Goal: Task Accomplishment & Management: Manage account settings

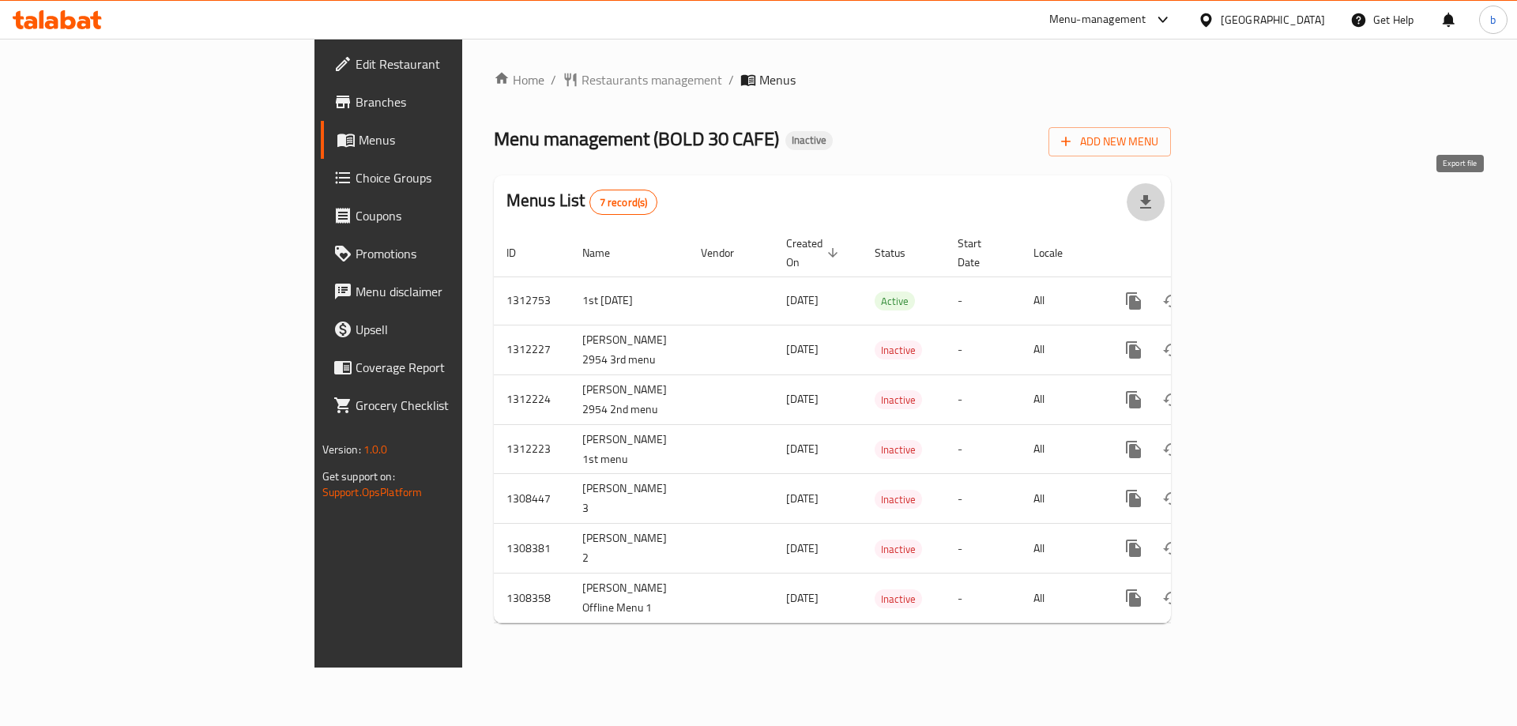
click at [1155, 201] on icon "button" at bounding box center [1145, 202] width 19 height 19
click at [1164, 216] on div at bounding box center [1145, 202] width 38 height 38
click at [1158, 140] on span "Add New Menu" at bounding box center [1109, 142] width 97 height 20
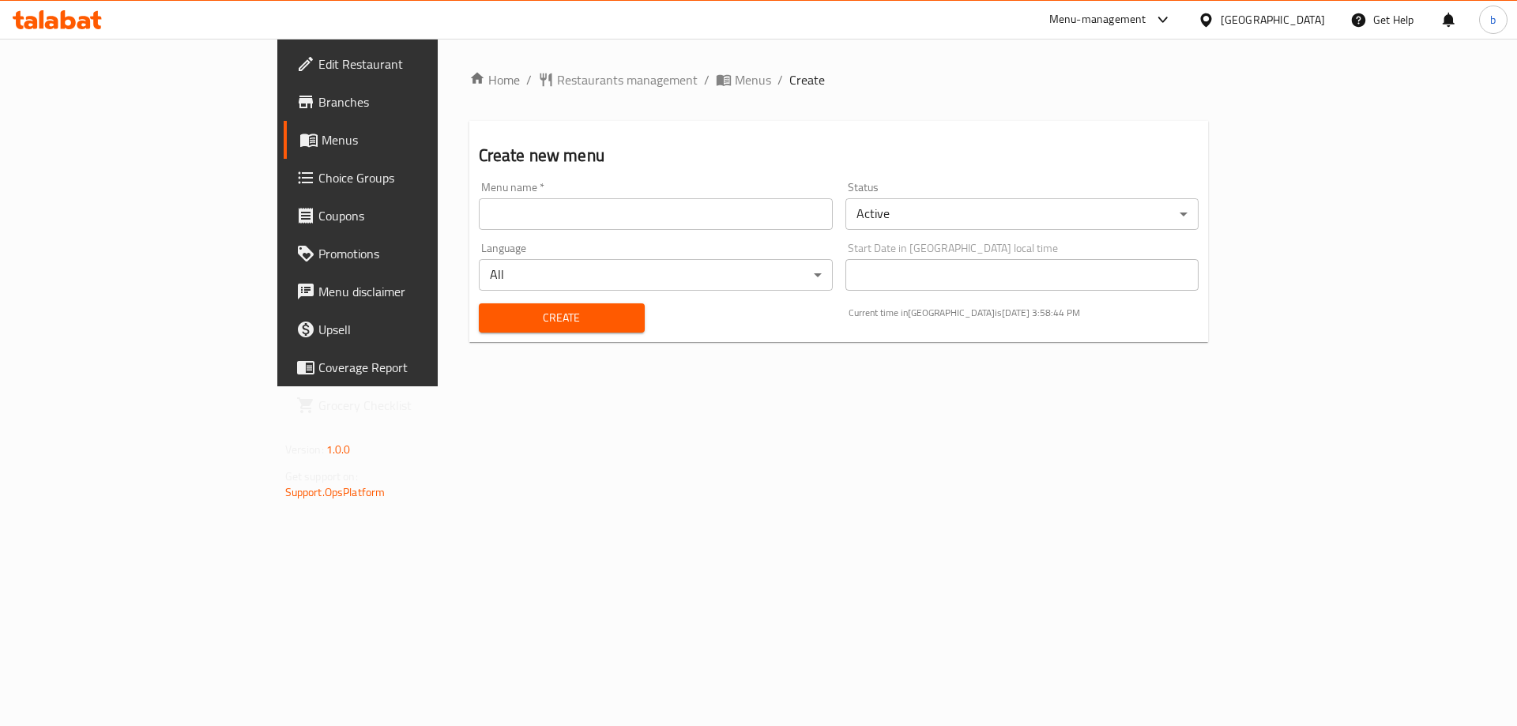
click at [571, 200] on input "text" at bounding box center [656, 214] width 354 height 32
click at [479, 222] on input "2nd" at bounding box center [656, 214] width 354 height 32
click at [479, 219] on input "2nd menu" at bounding box center [656, 214] width 354 height 32
type input "2nd menu [DATE]"
click at [491, 320] on span "Create" at bounding box center [561, 318] width 141 height 20
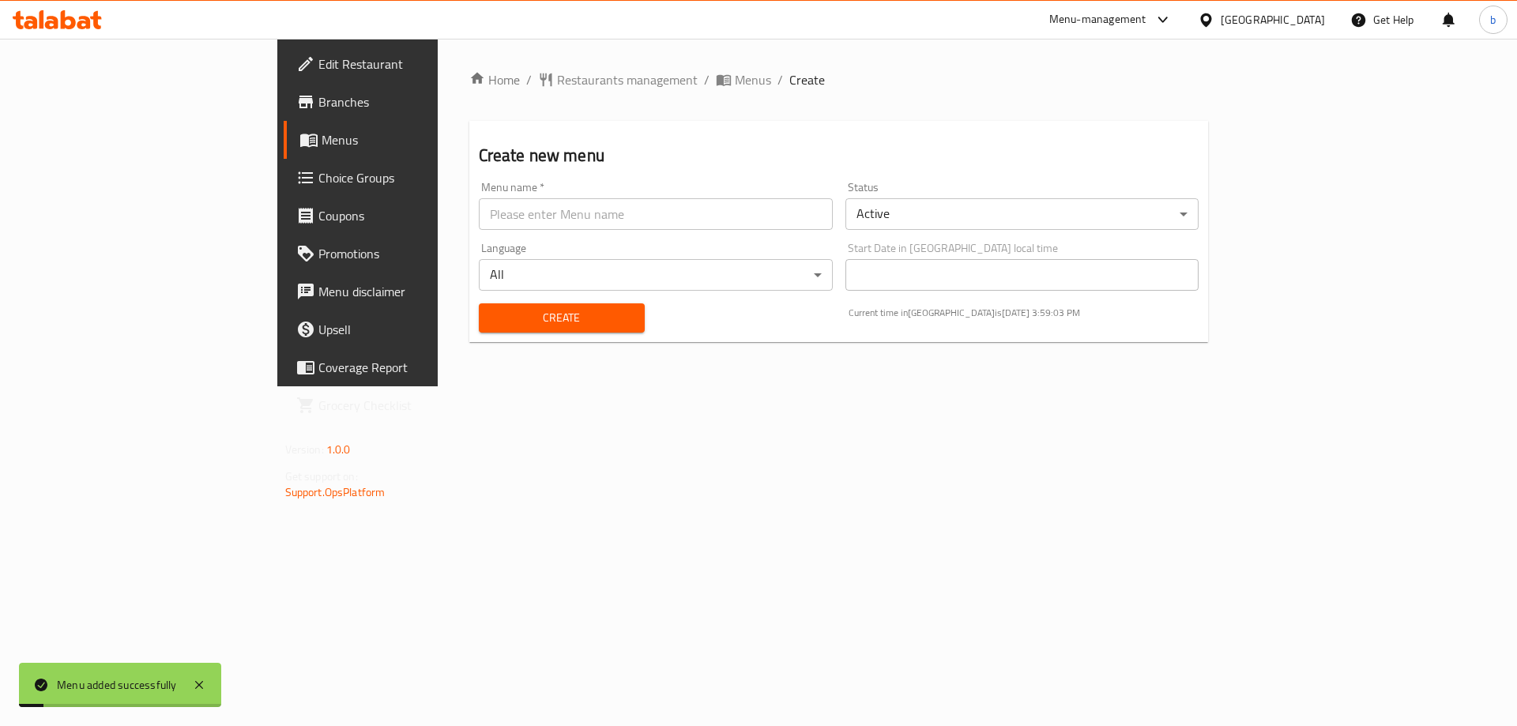
click at [321, 148] on span "Menus" at bounding box center [419, 139] width 197 height 19
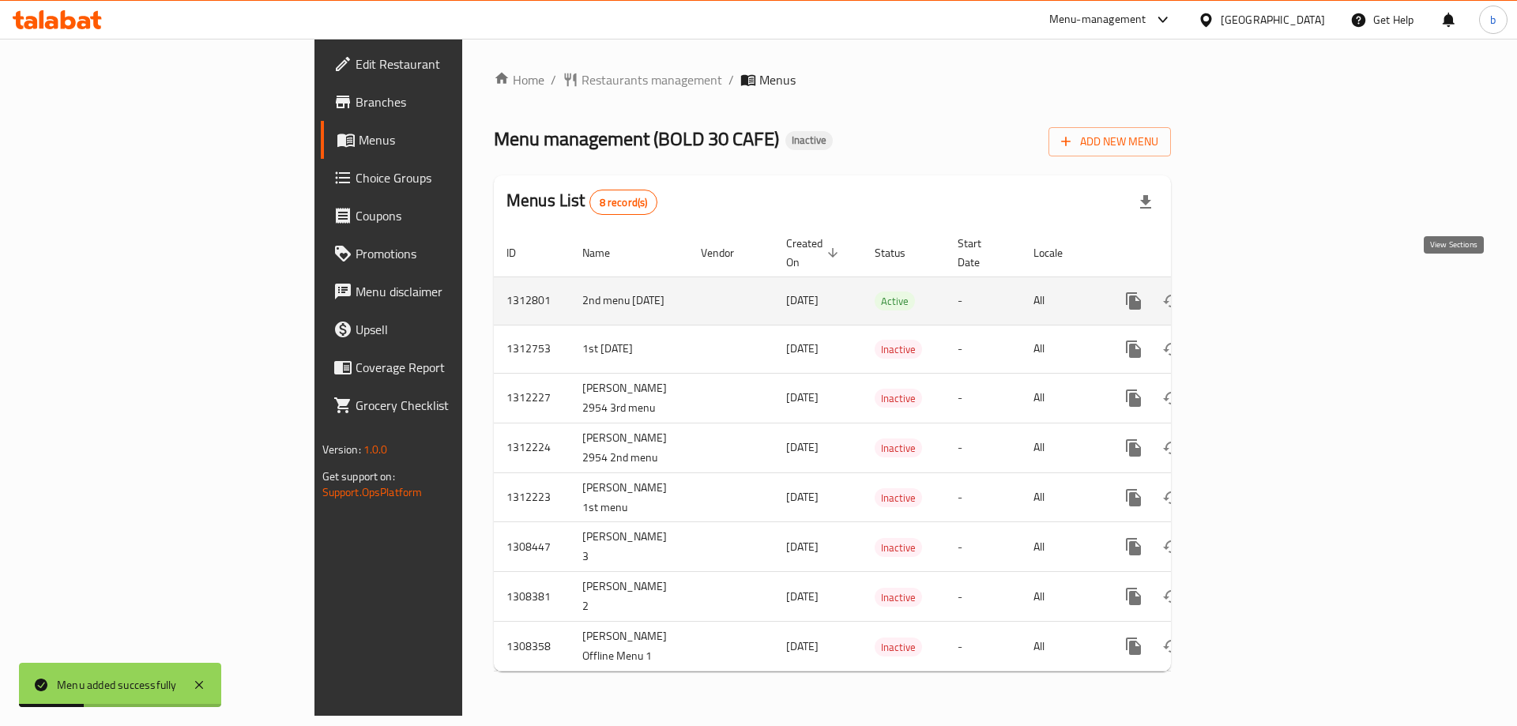
click at [1266, 283] on link "enhanced table" at bounding box center [1247, 301] width 38 height 38
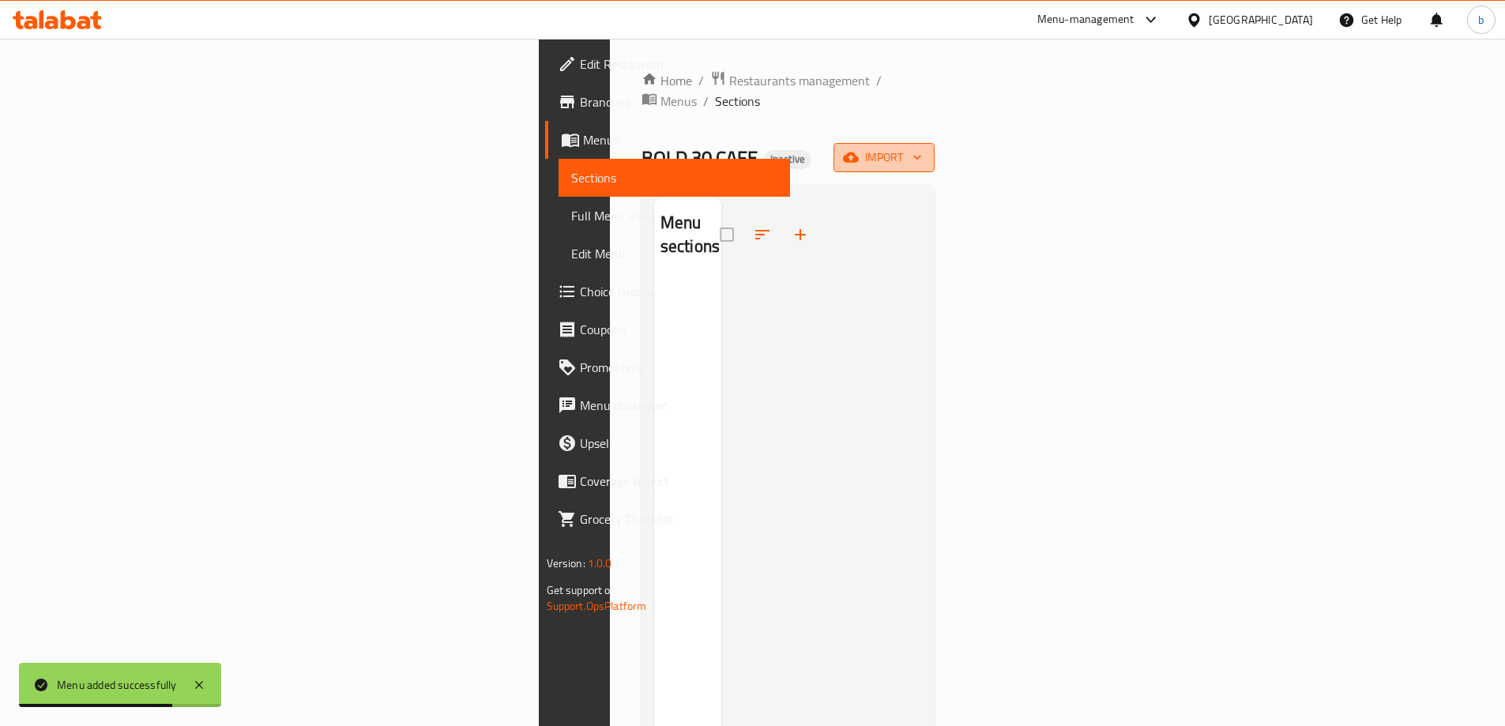
click at [922, 148] on span "import" at bounding box center [884, 158] width 76 height 20
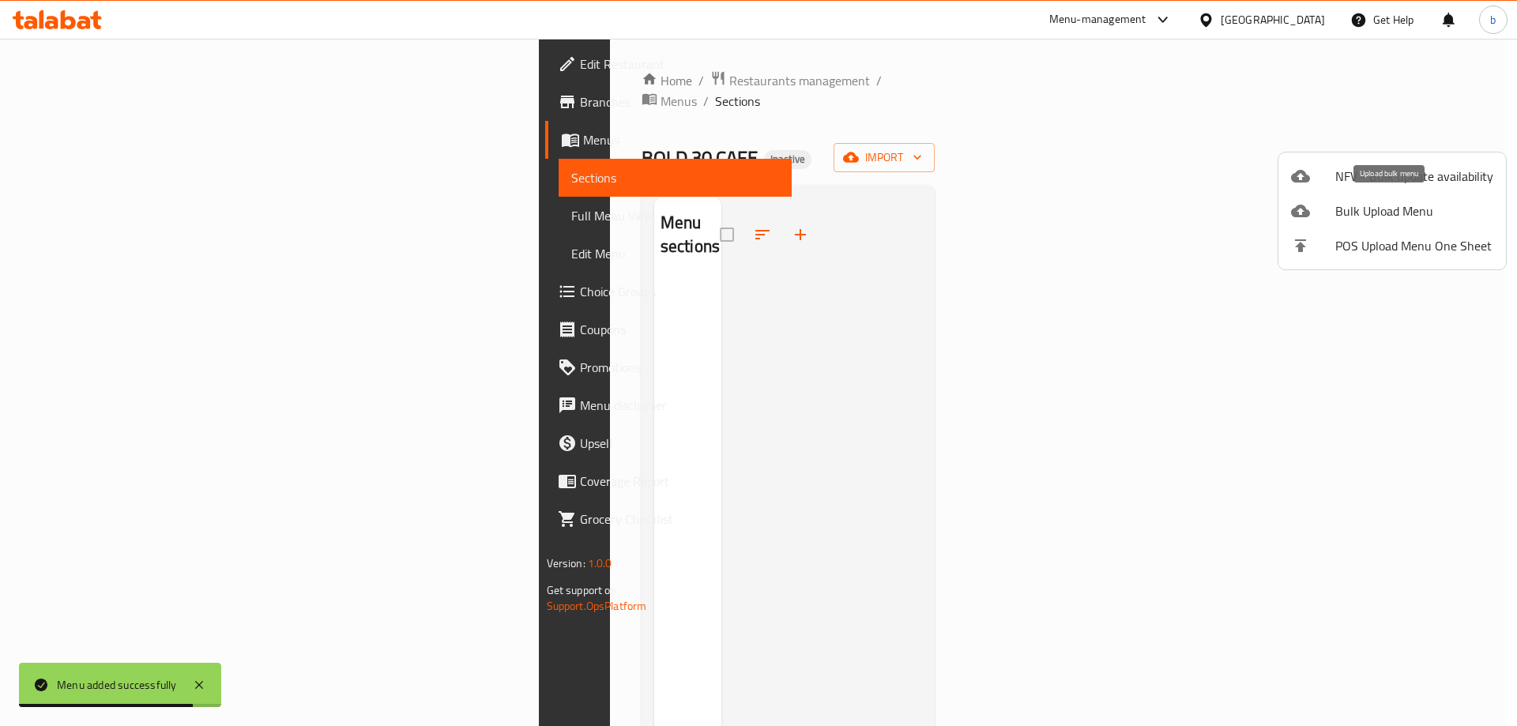
click at [1358, 208] on span "Bulk Upload Menu" at bounding box center [1414, 210] width 158 height 19
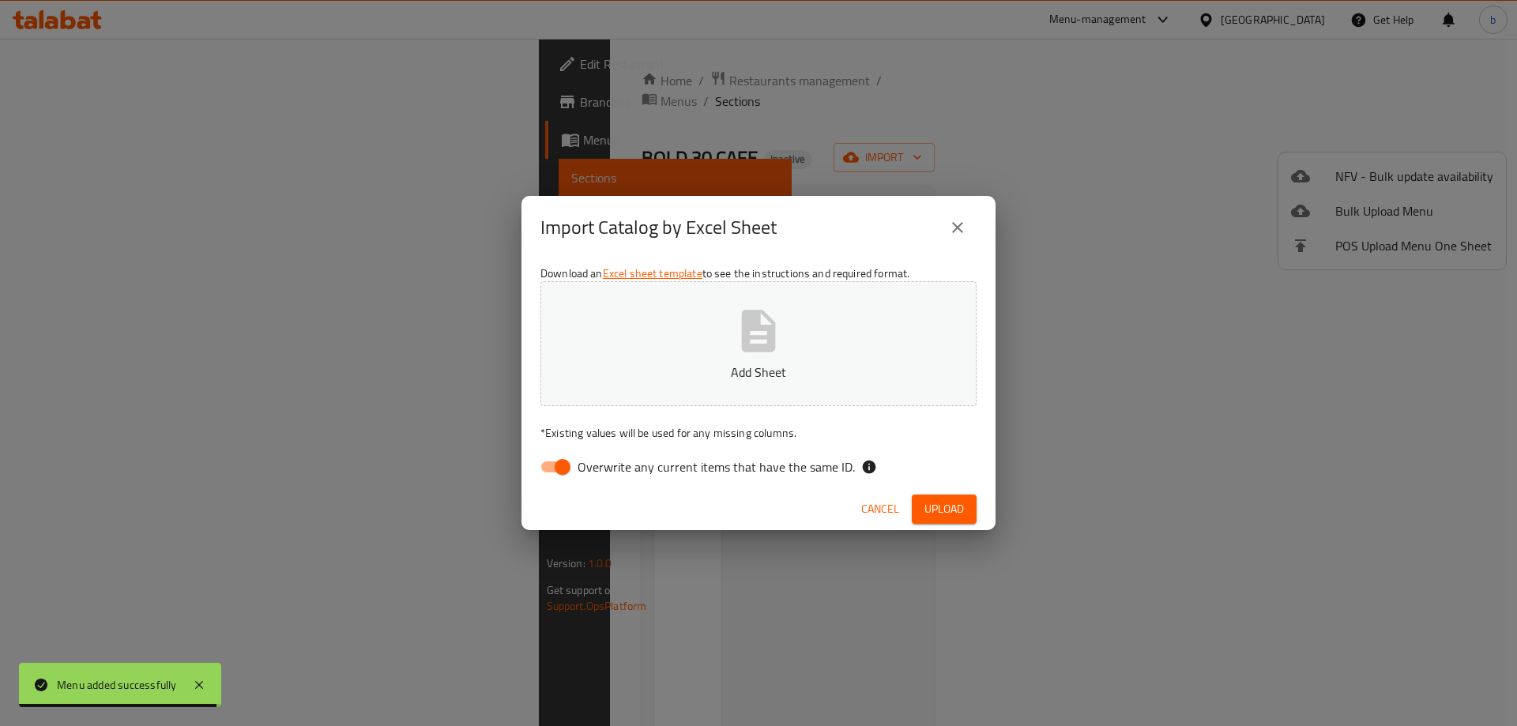
click at [565, 453] on input "Overwrite any current items that have the same ID." at bounding box center [562, 467] width 90 height 30
checkbox input "false"
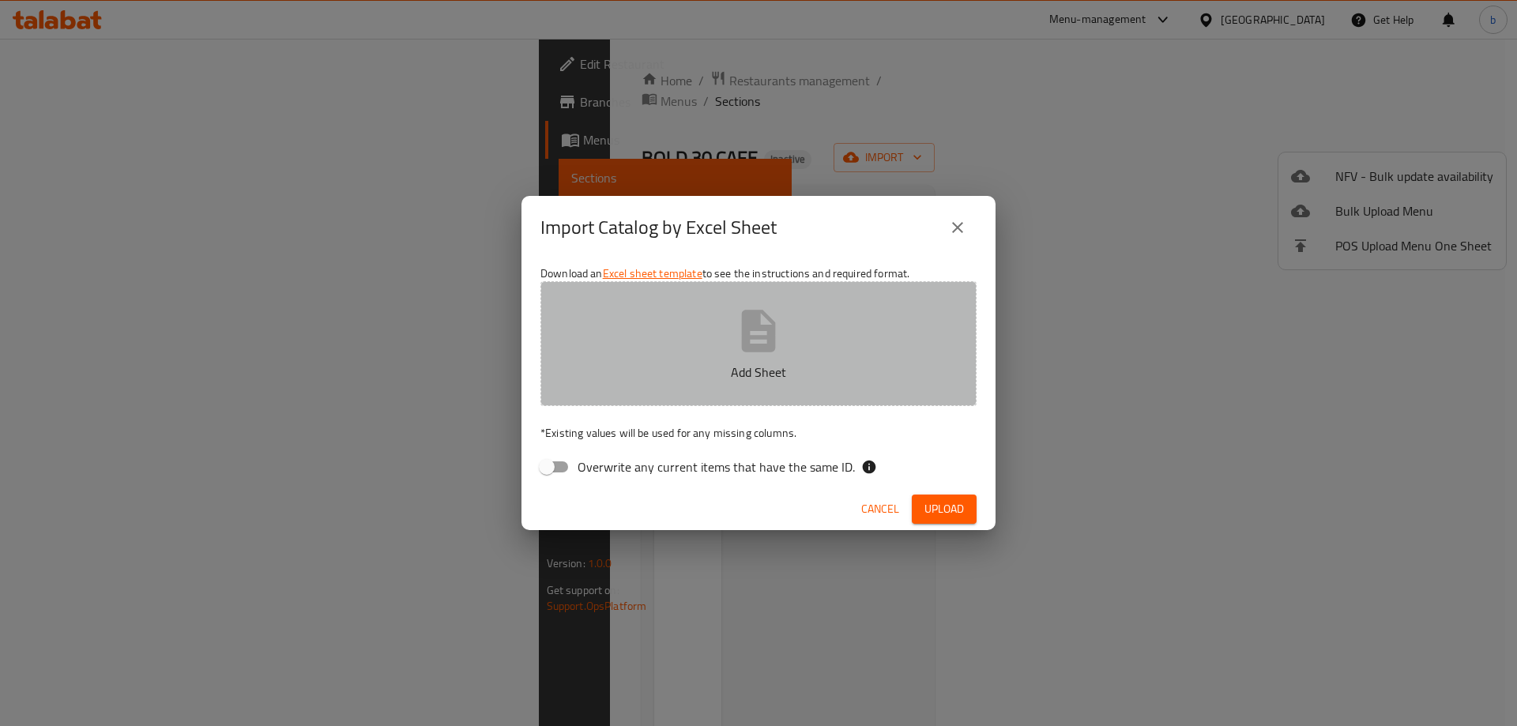
click at [605, 378] on p "Add Sheet" at bounding box center [758, 372] width 387 height 19
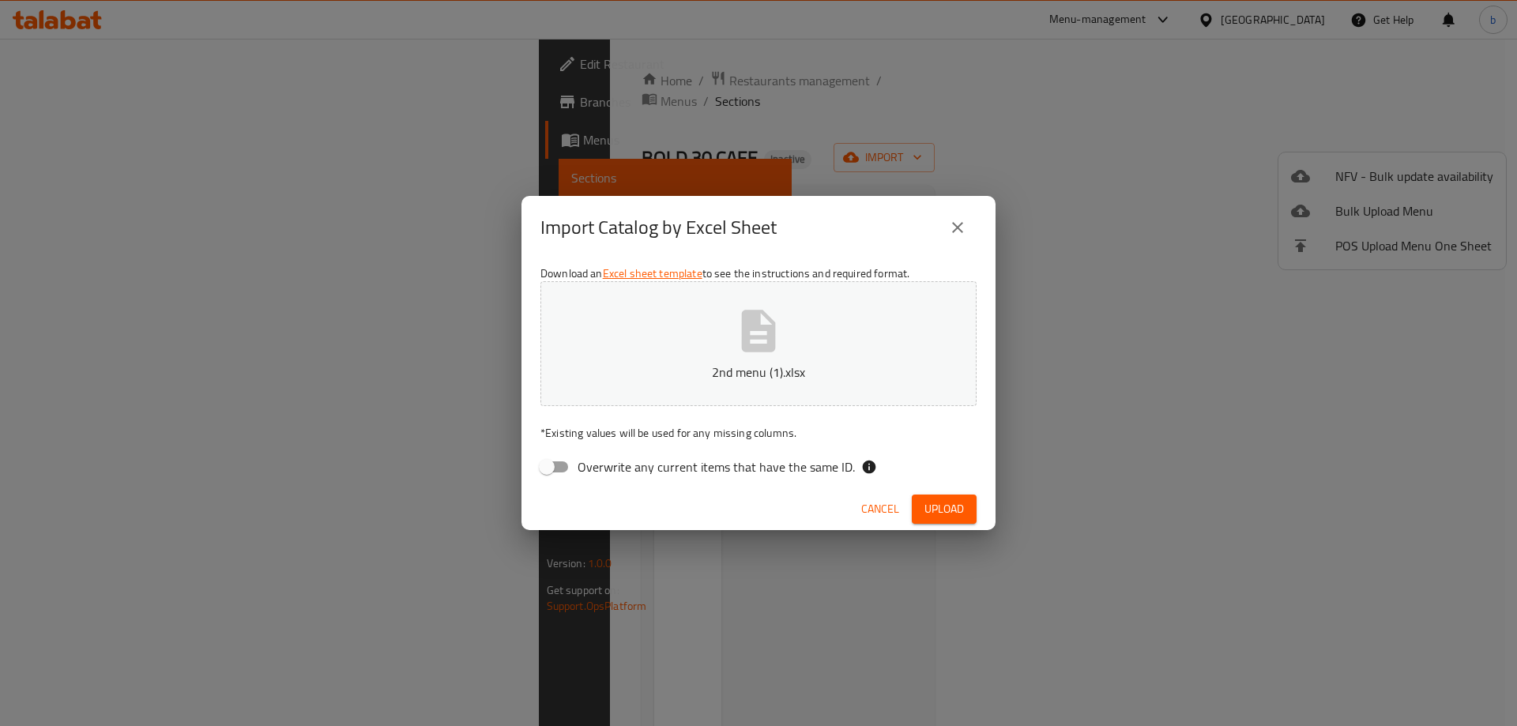
click at [927, 500] on span "Upload" at bounding box center [943, 509] width 39 height 20
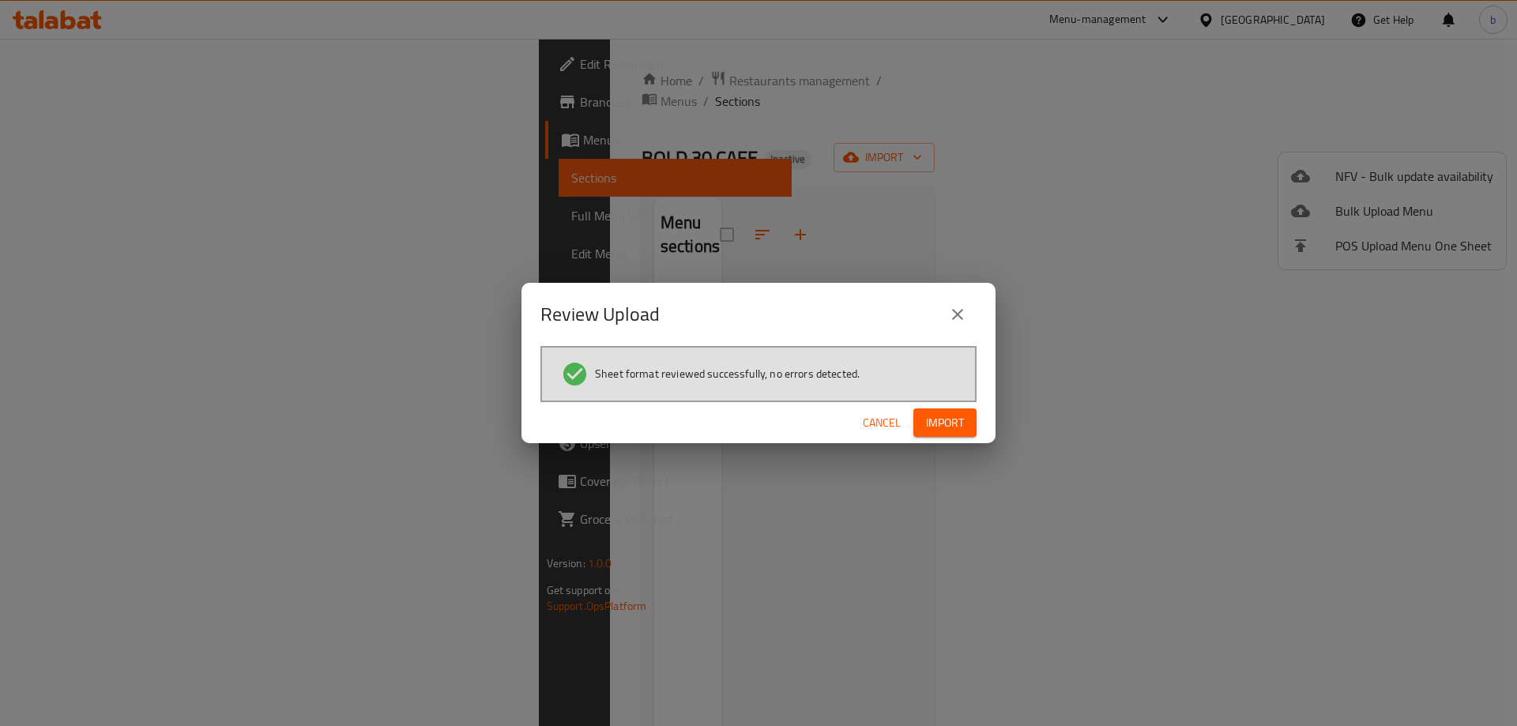
click at [928, 419] on span "Import" at bounding box center [945, 423] width 38 height 20
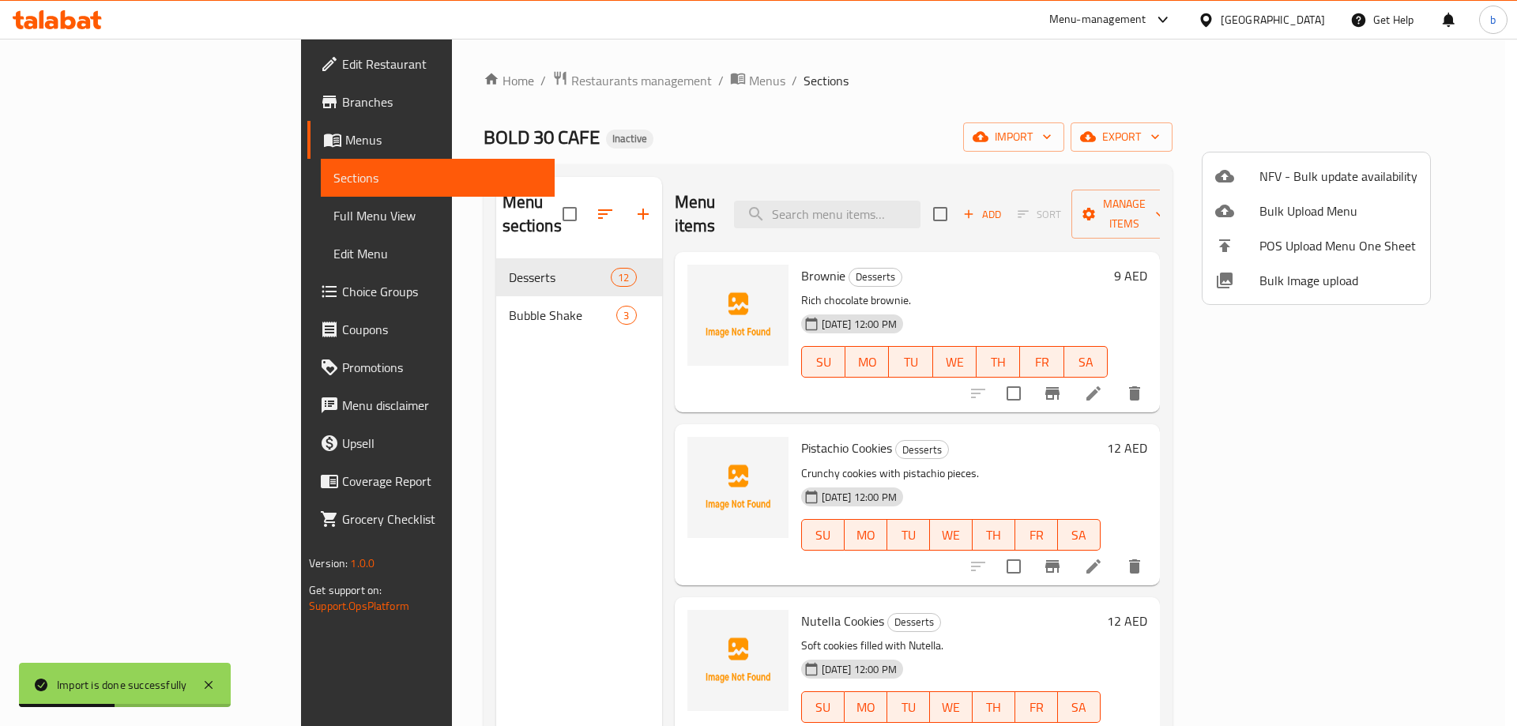
click at [146, 219] on div at bounding box center [758, 363] width 1517 height 726
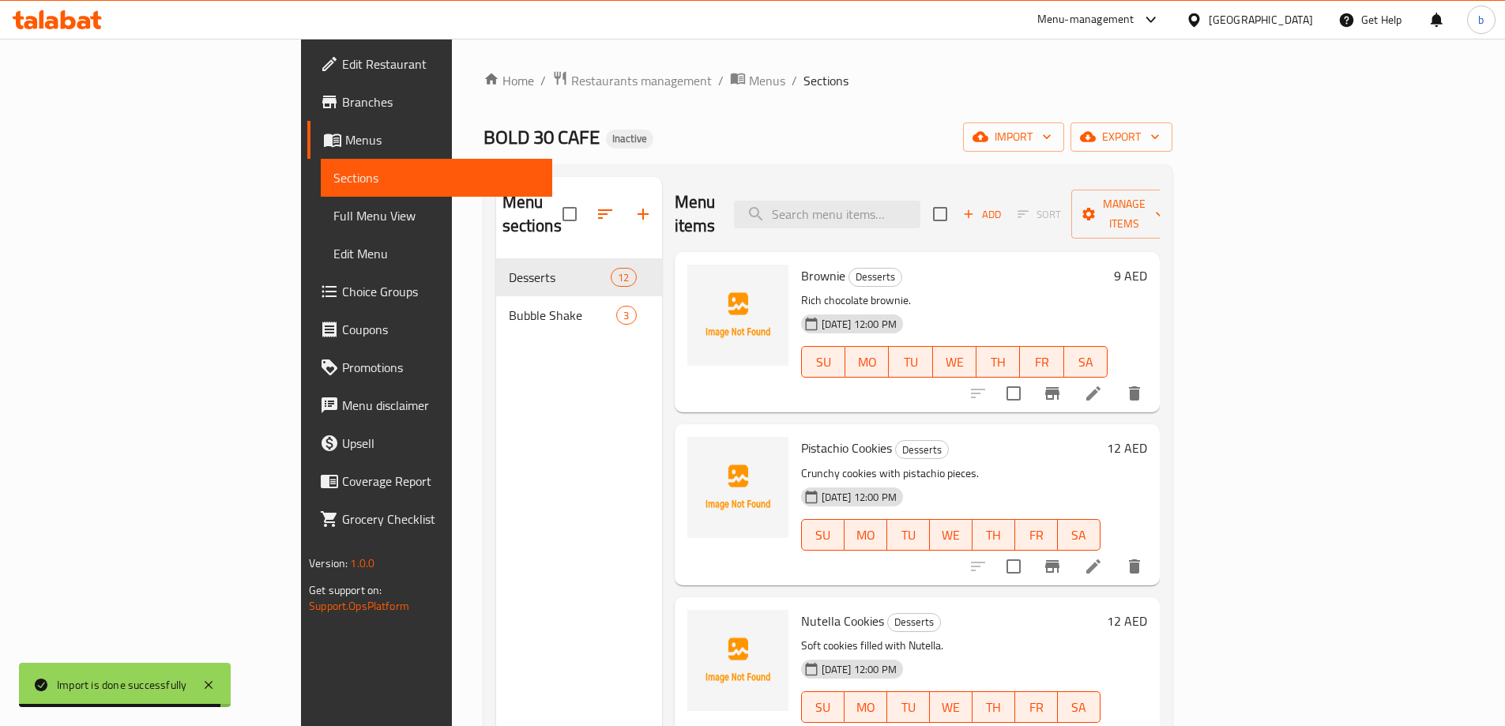
click at [333, 215] on span "Full Menu View" at bounding box center [436, 215] width 206 height 19
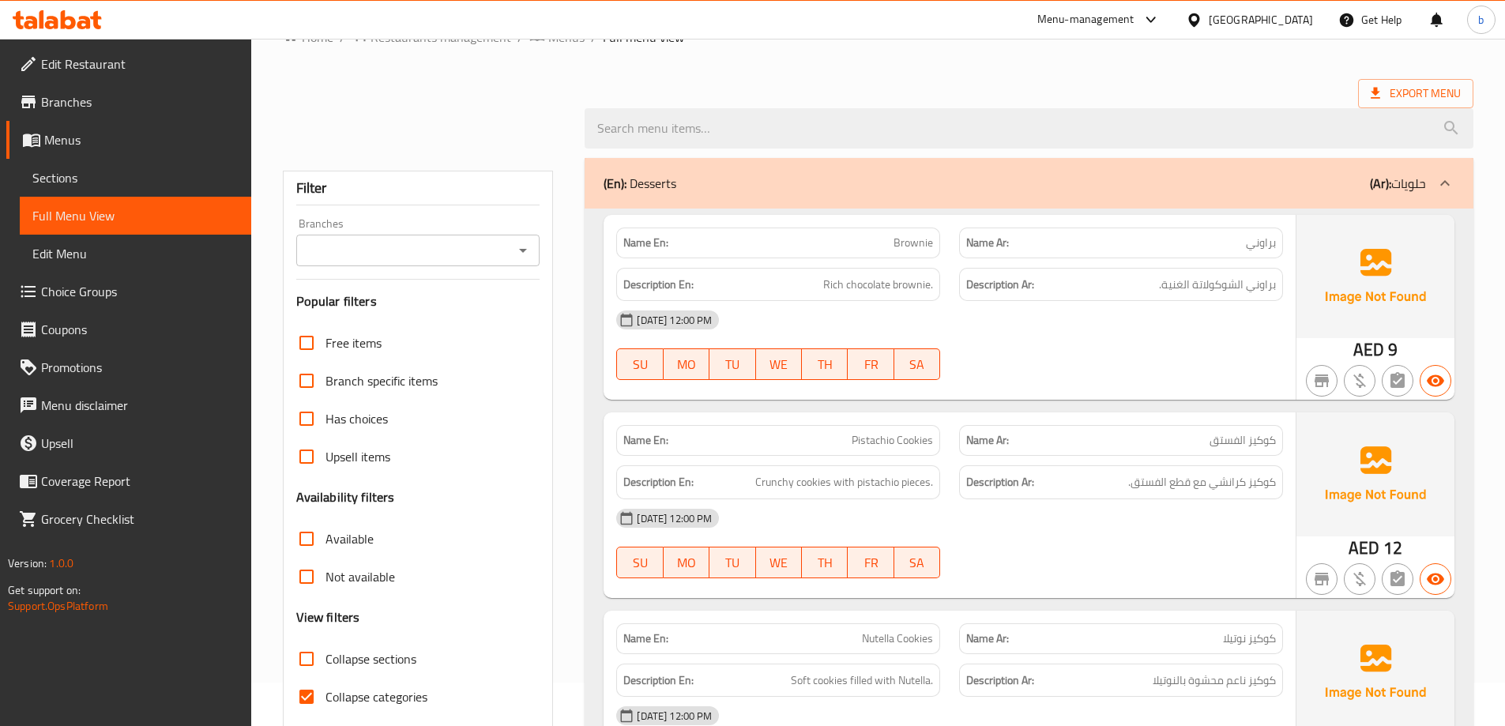
scroll to position [316, 0]
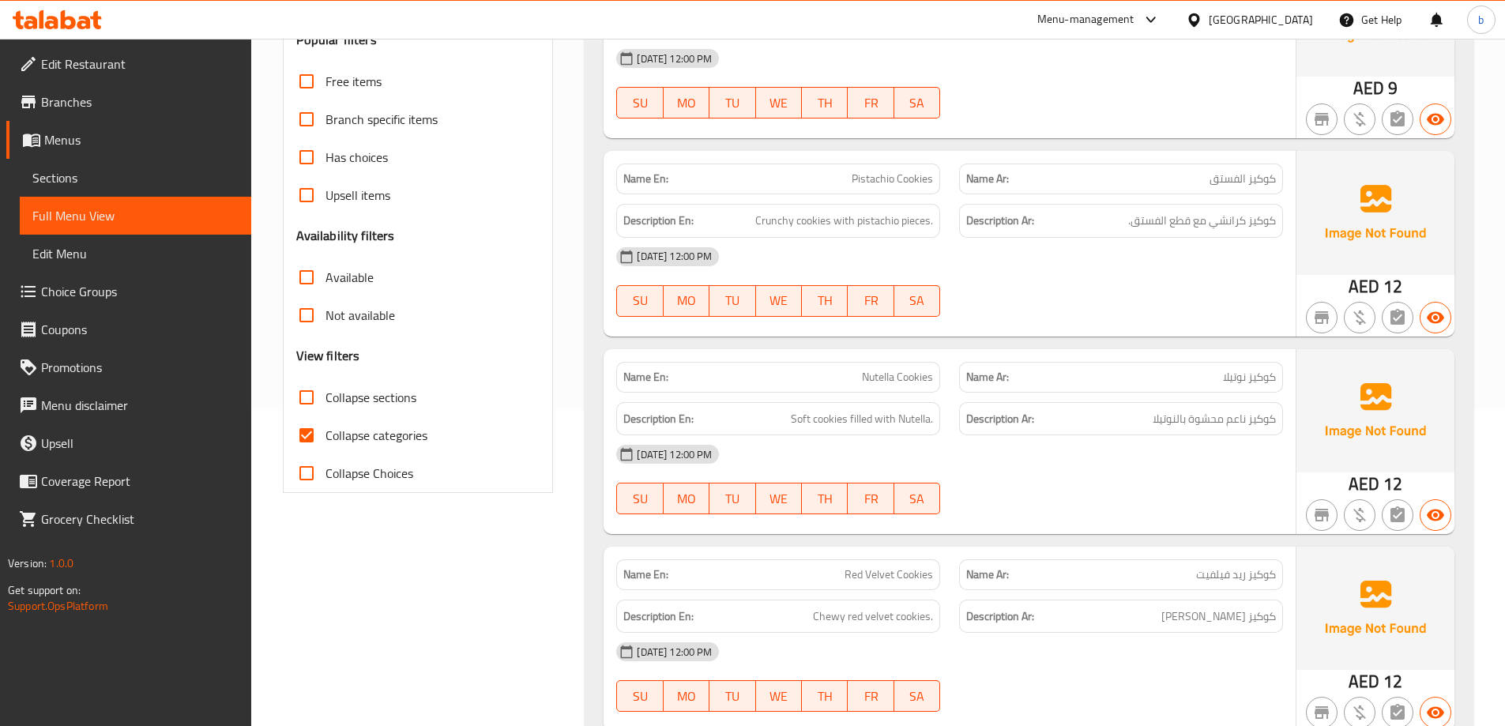
click at [302, 430] on input "Collapse categories" at bounding box center [307, 435] width 38 height 38
checkbox input "false"
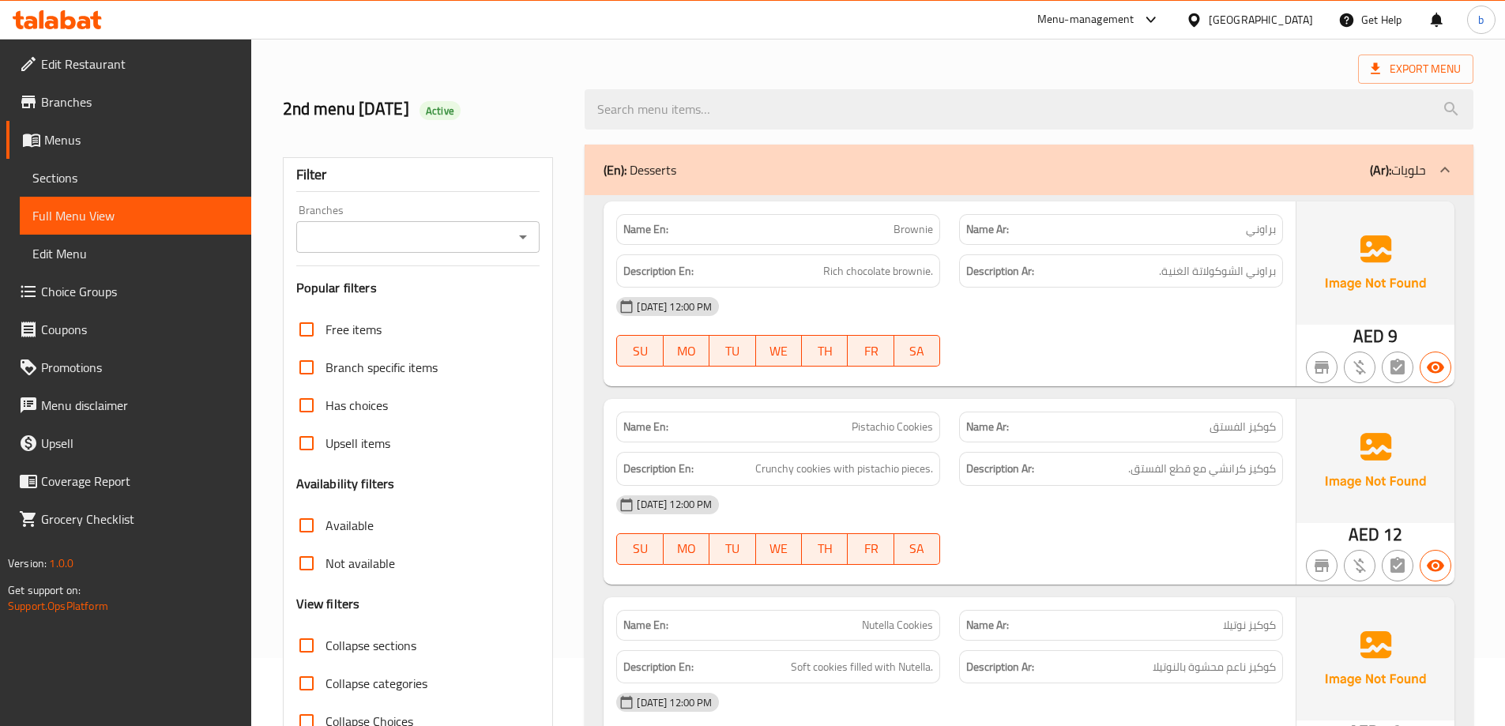
scroll to position [158, 0]
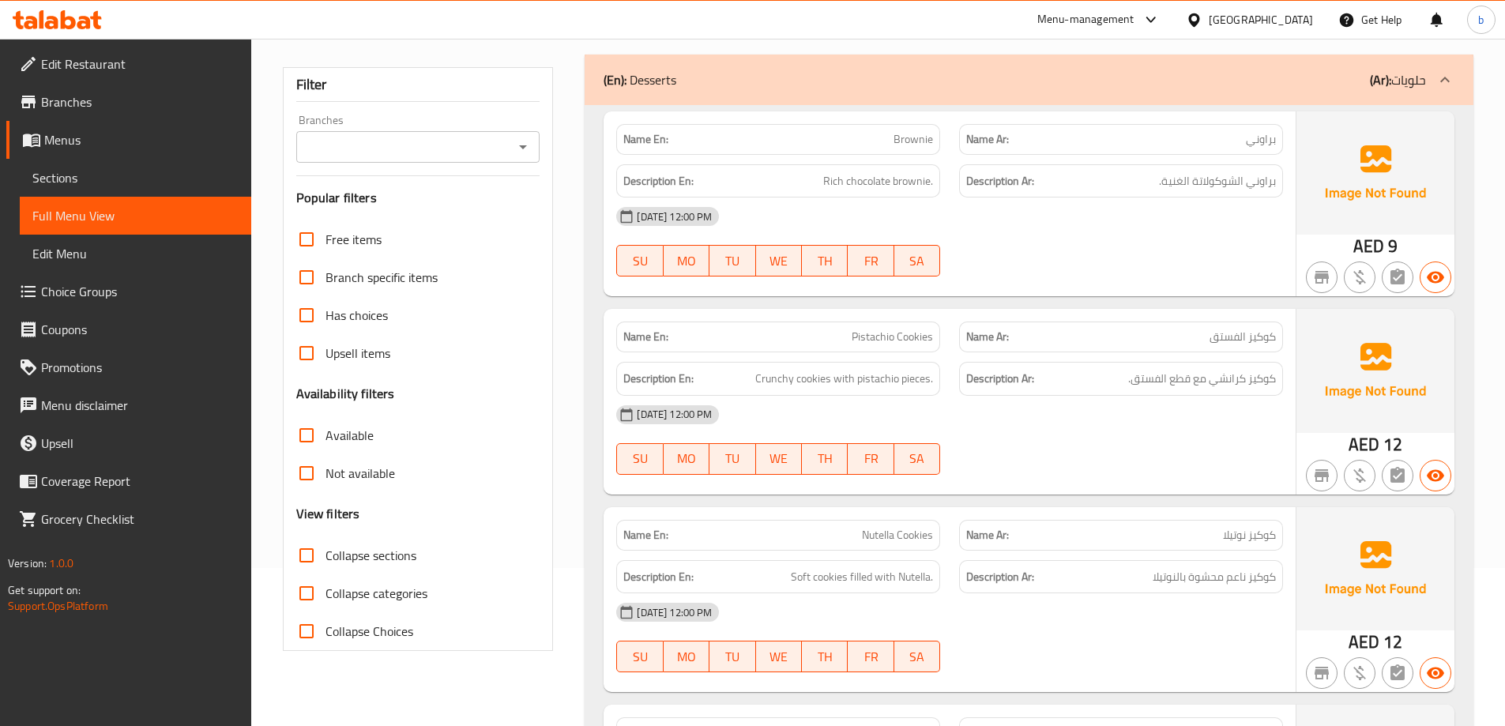
click at [327, 549] on span "Collapse sections" at bounding box center [370, 555] width 91 height 19
click at [325, 549] on input "Collapse sections" at bounding box center [307, 555] width 38 height 38
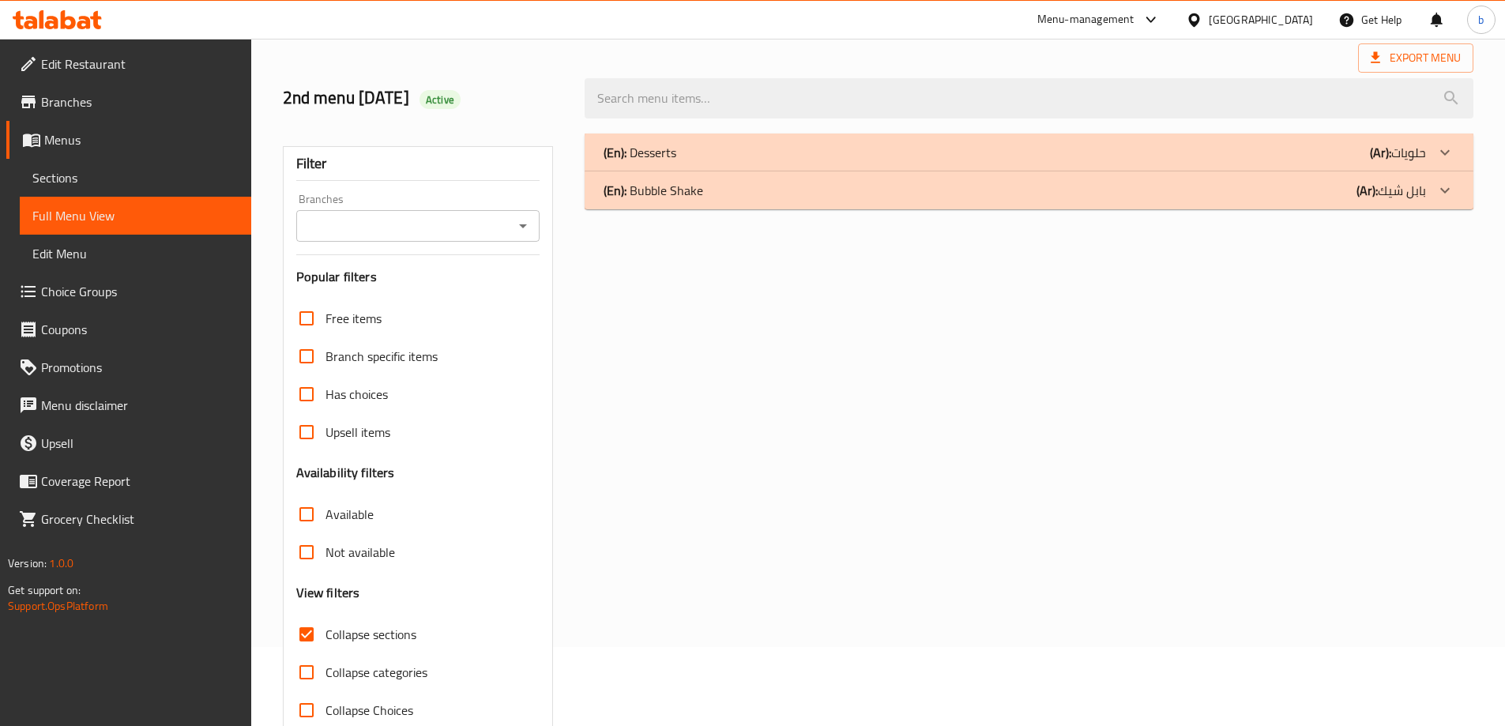
scroll to position [115, 0]
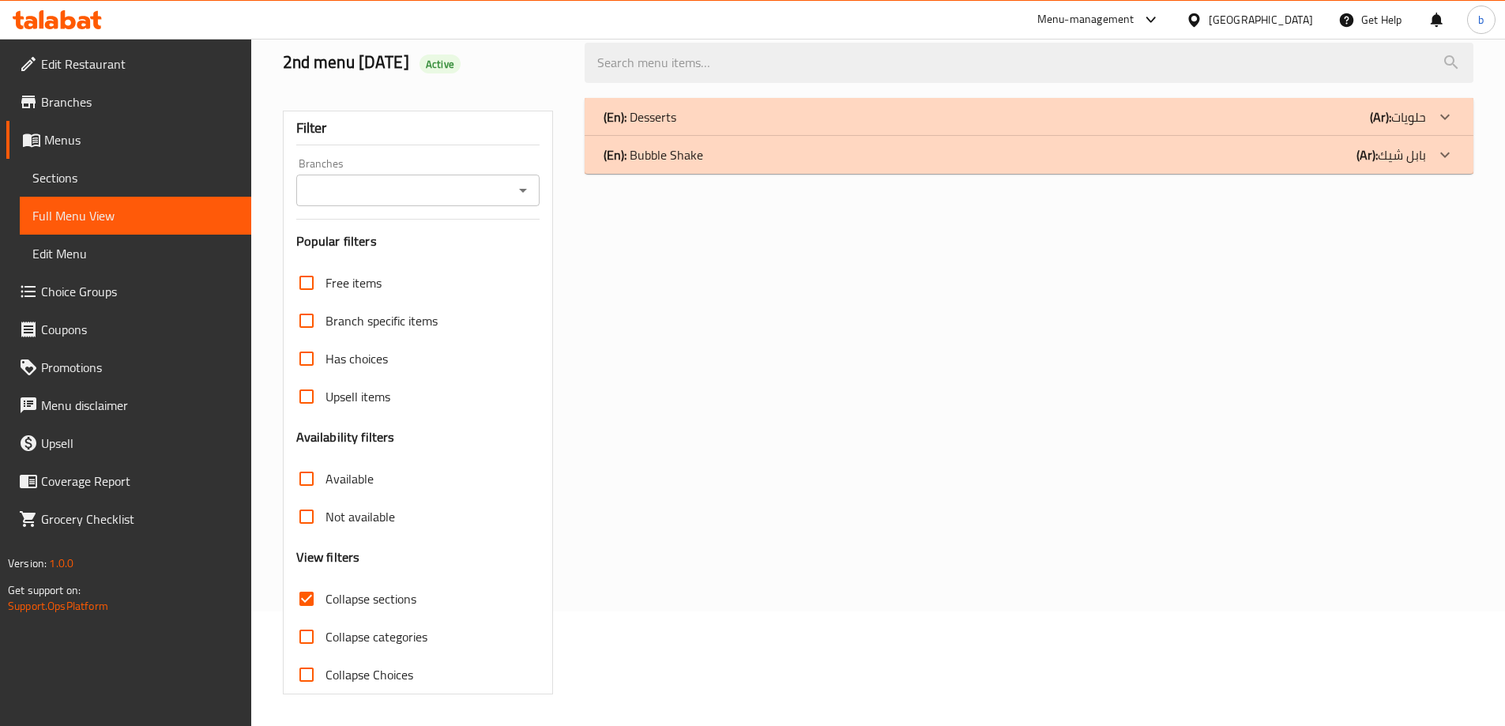
click at [324, 597] on input "Collapse sections" at bounding box center [307, 599] width 38 height 38
checkbox input "false"
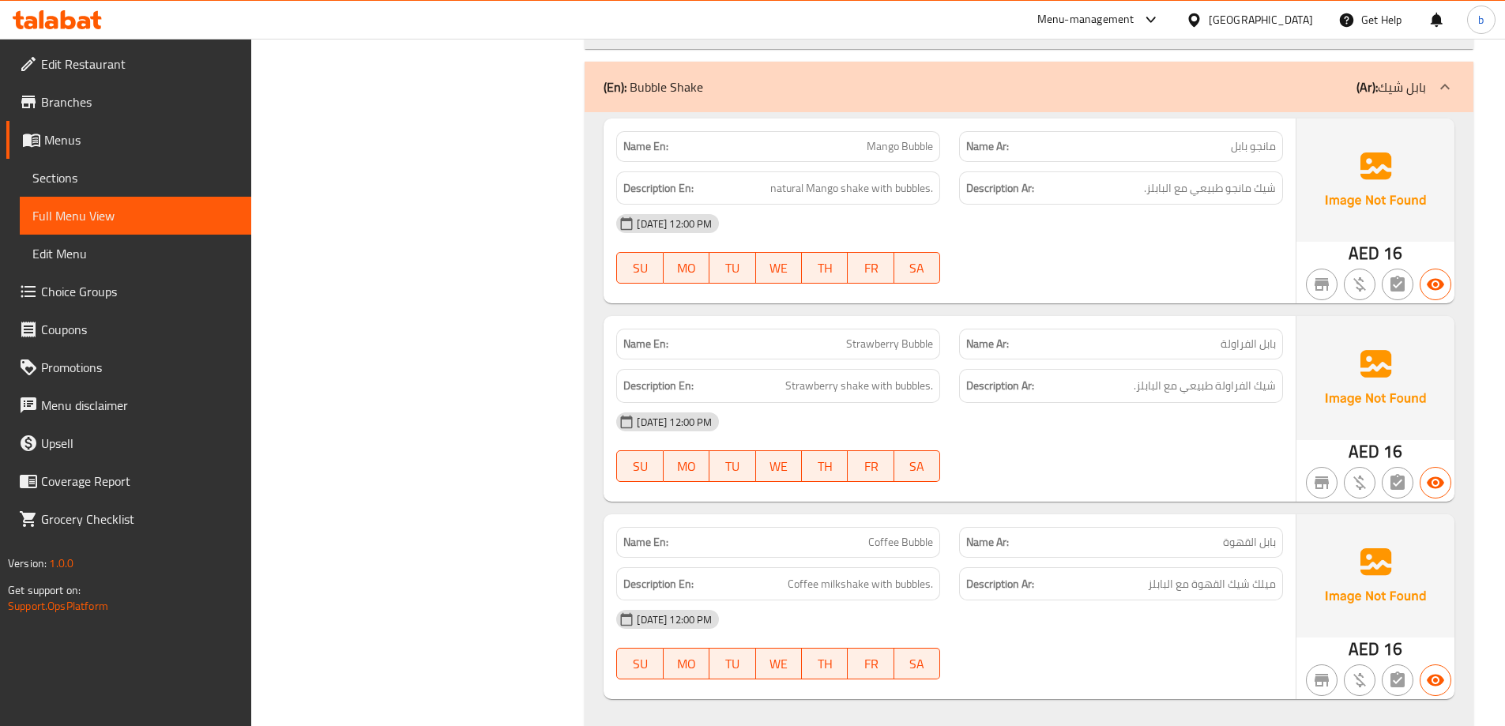
scroll to position [2649, 0]
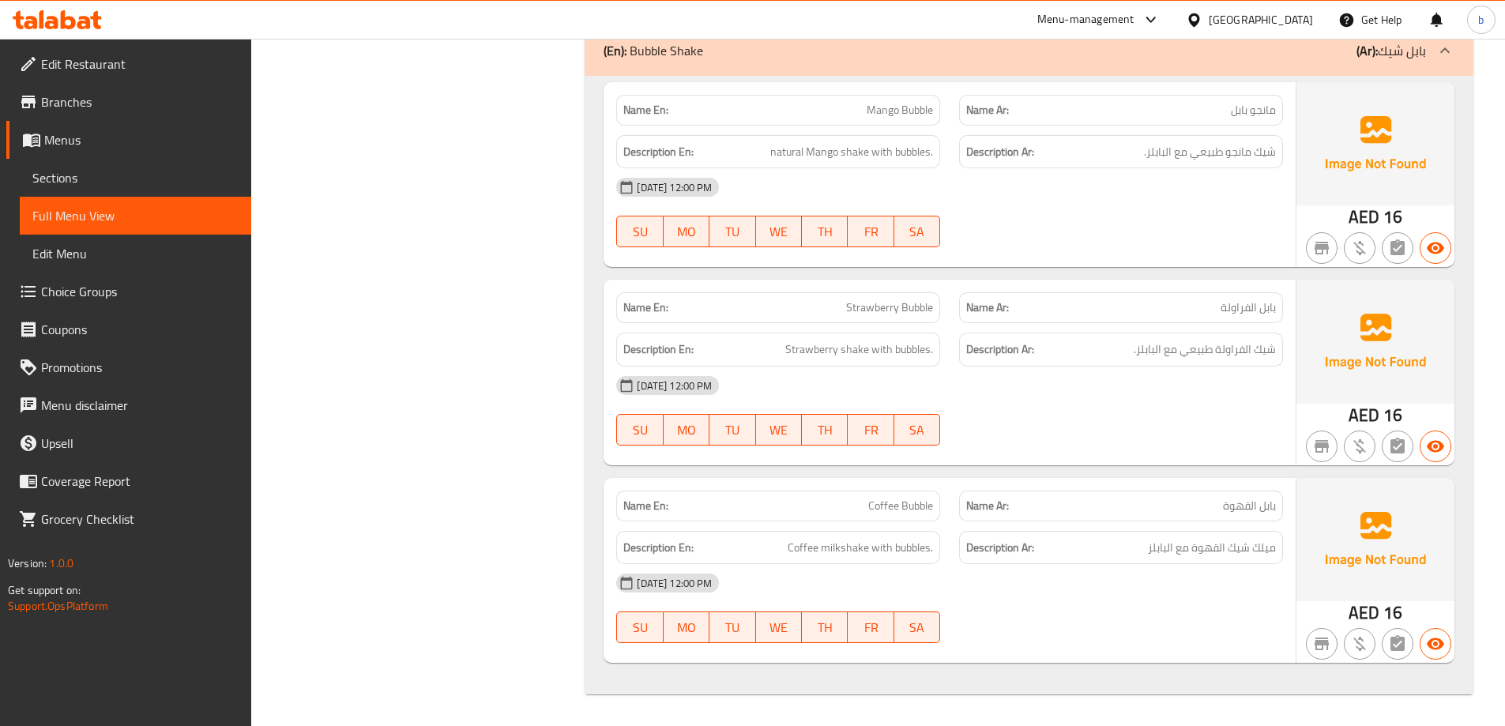
click at [1202, 359] on span "شيك الفراولة طبيعي مع البابلز." at bounding box center [1204, 350] width 142 height 20
click at [231, 178] on span "Sections" at bounding box center [135, 177] width 206 height 19
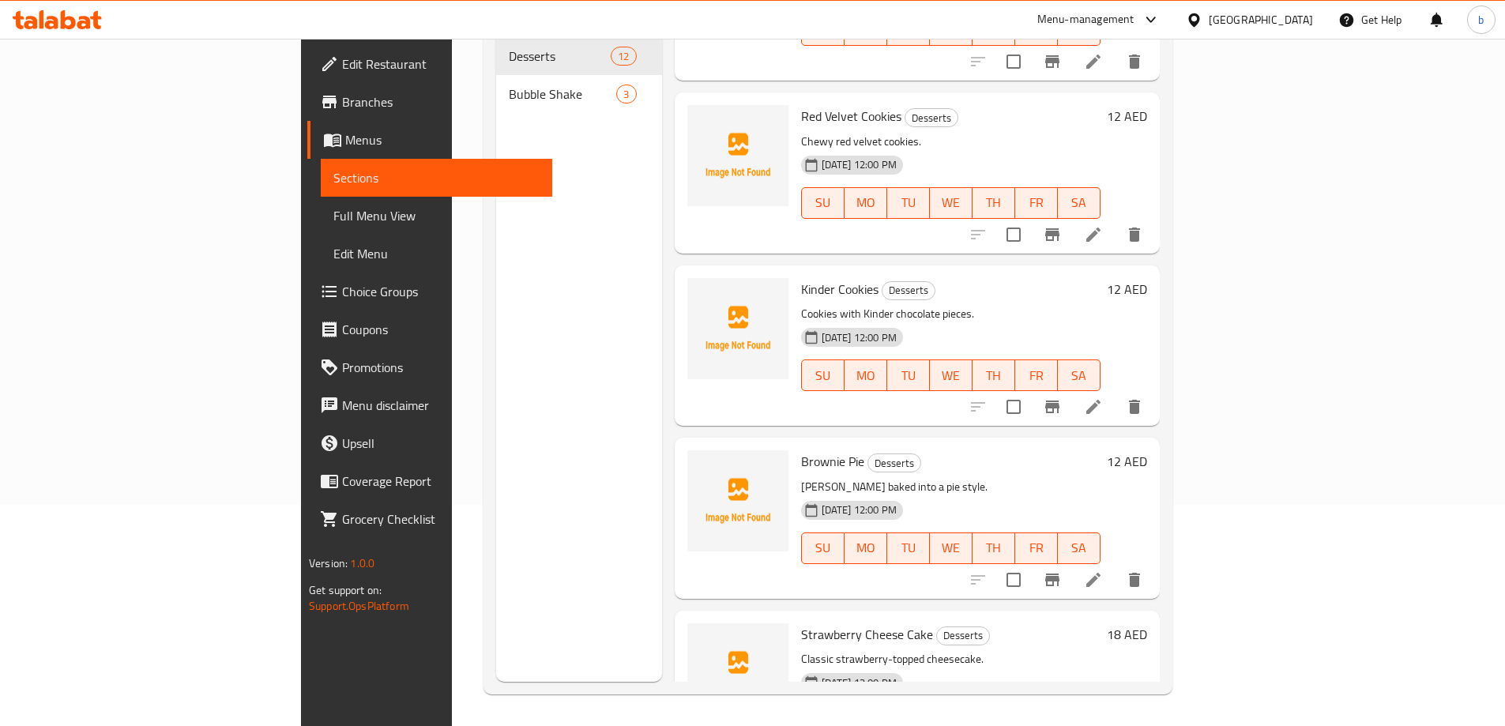
scroll to position [553, 0]
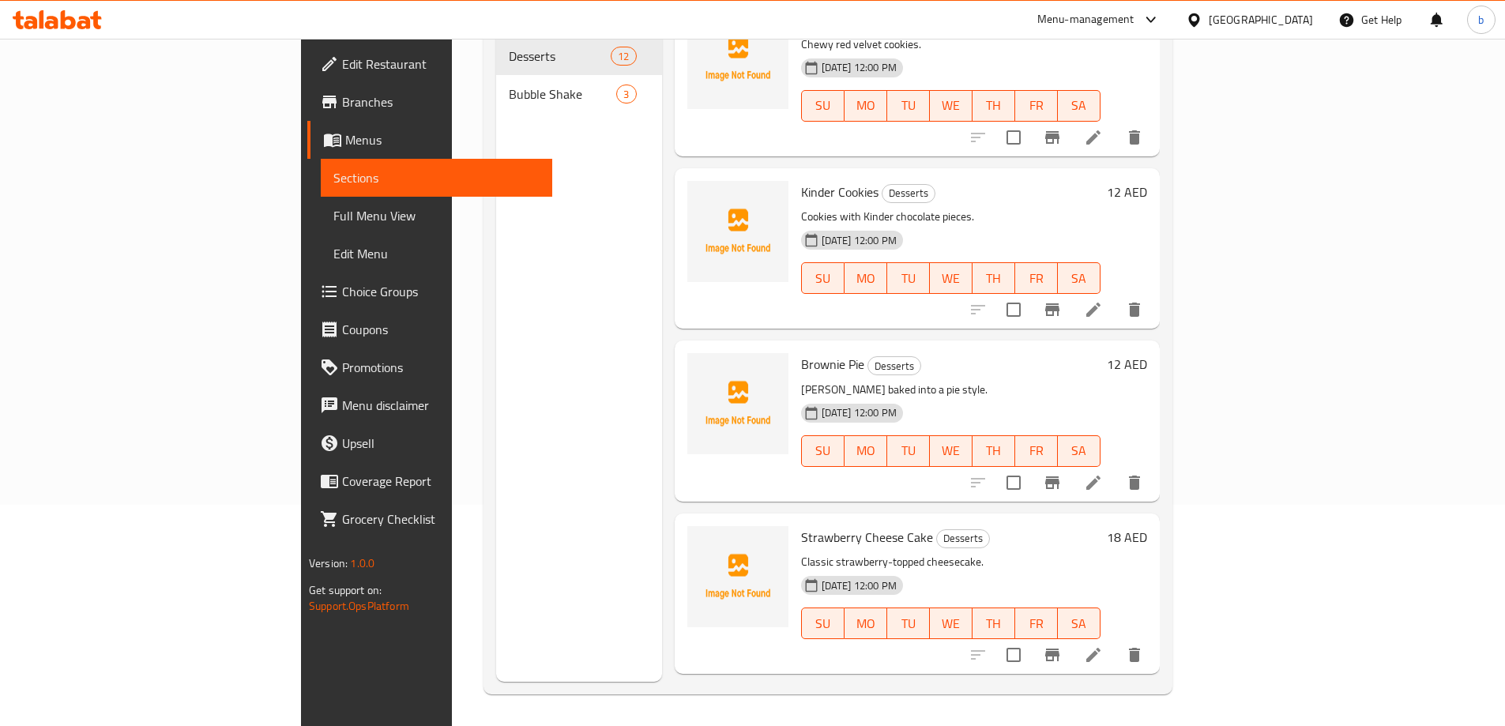
click at [496, 91] on nav "Desserts 12 Bubble Shake 3" at bounding box center [579, 75] width 166 height 88
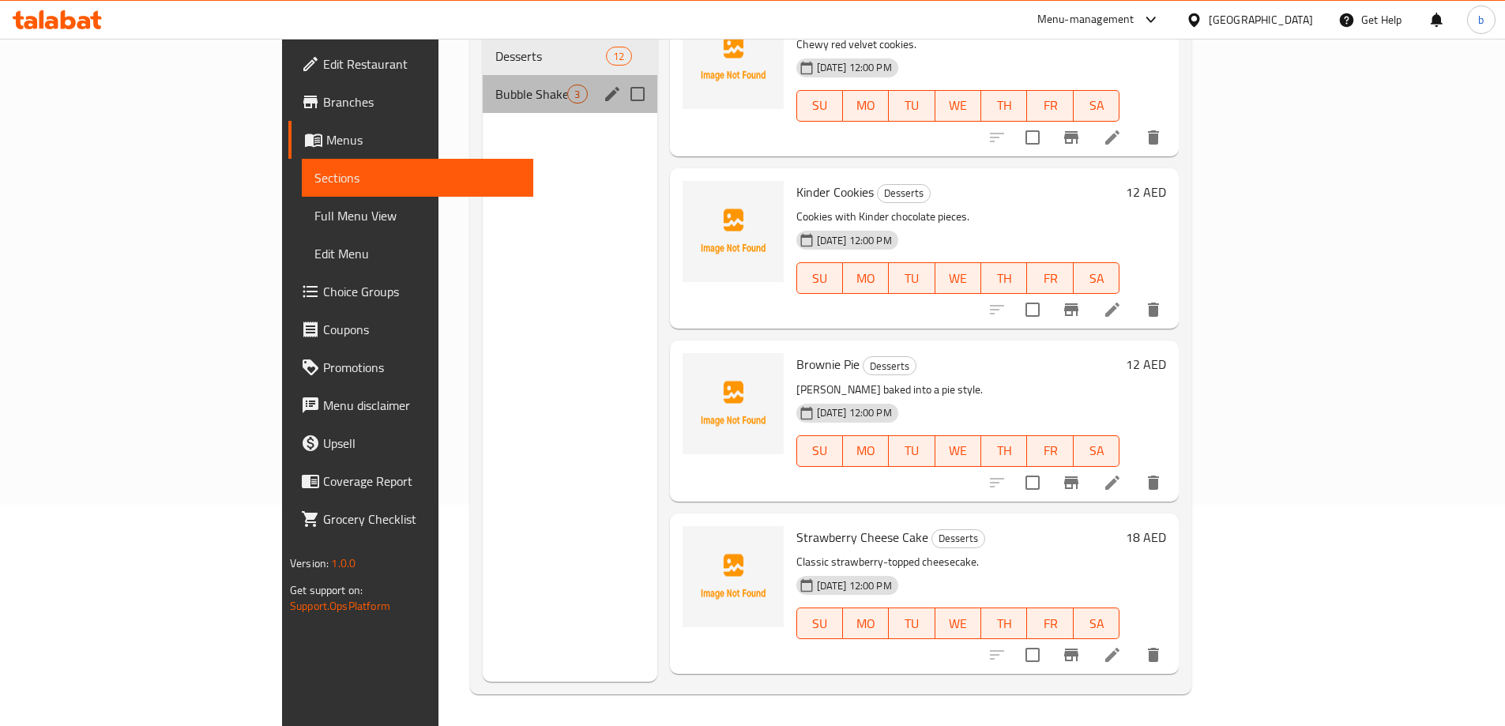
click at [483, 81] on div "Bubble Shake 3" at bounding box center [570, 94] width 174 height 38
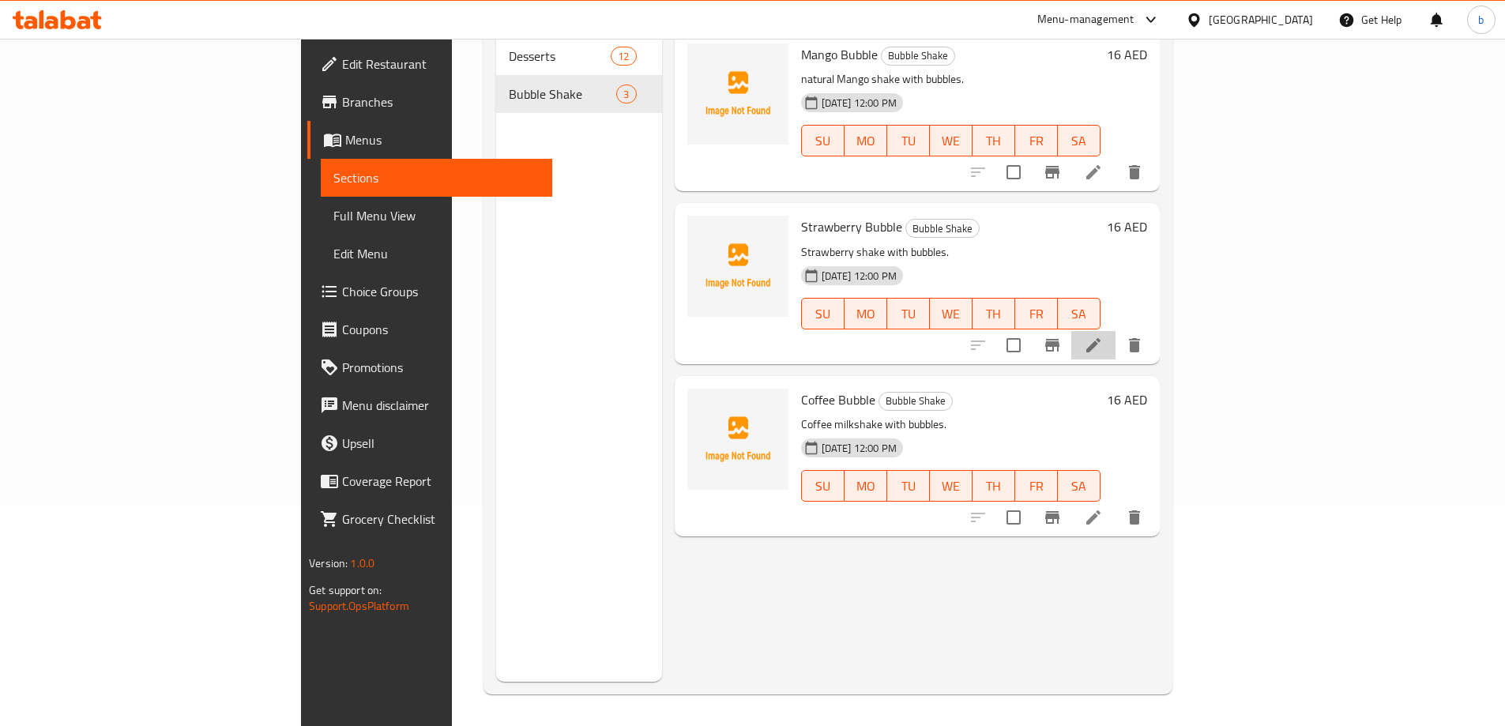
click at [1115, 331] on li at bounding box center [1093, 345] width 44 height 28
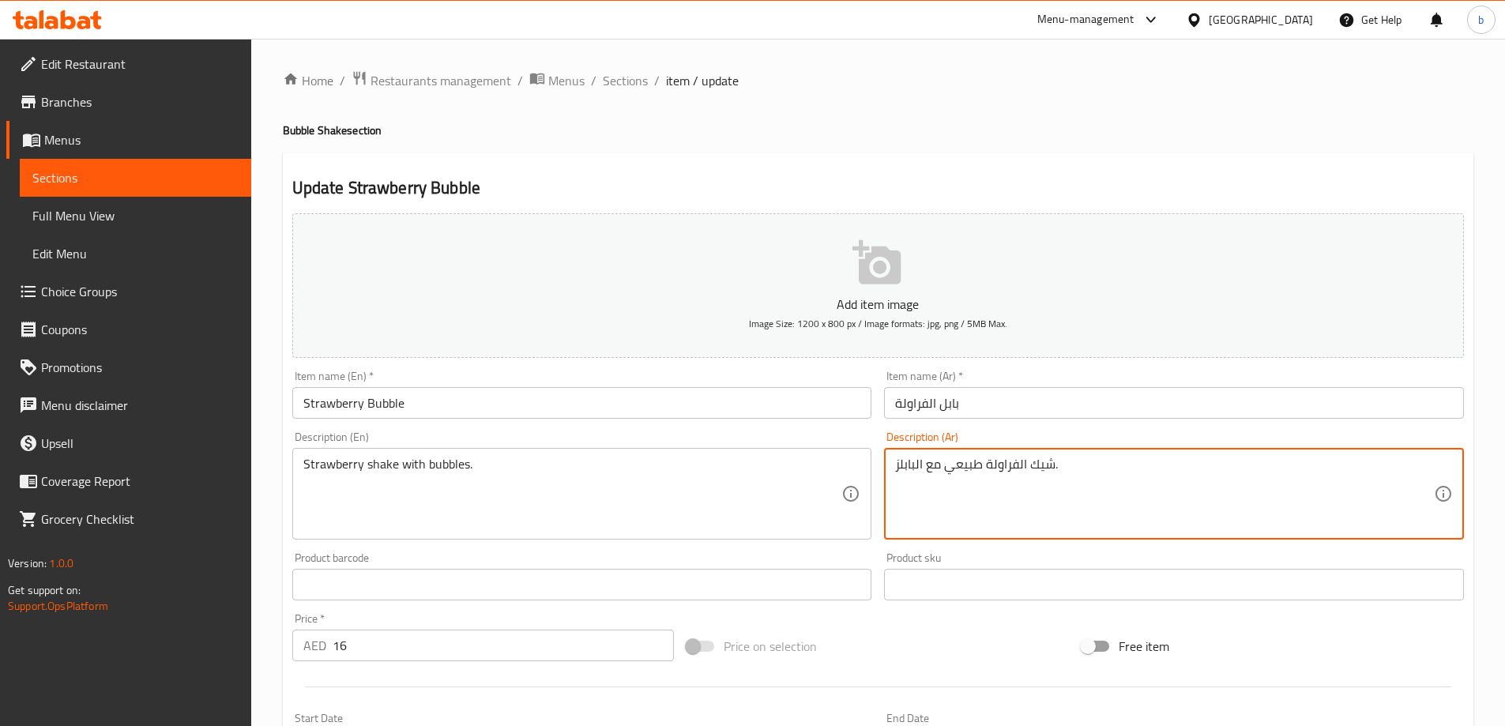
click at [976, 457] on textarea "شيك الفراولة طبيعي مع البابلز." at bounding box center [1164, 494] width 539 height 75
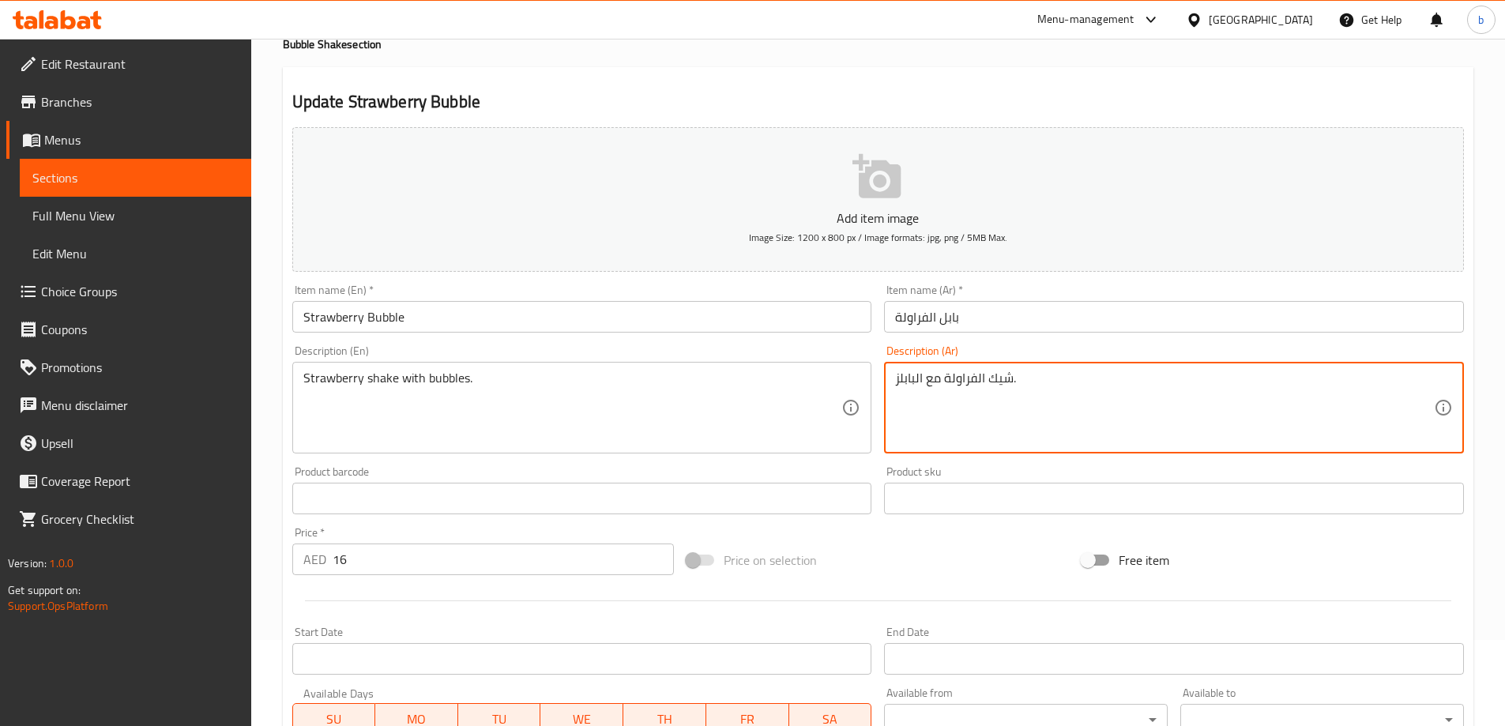
scroll to position [378, 0]
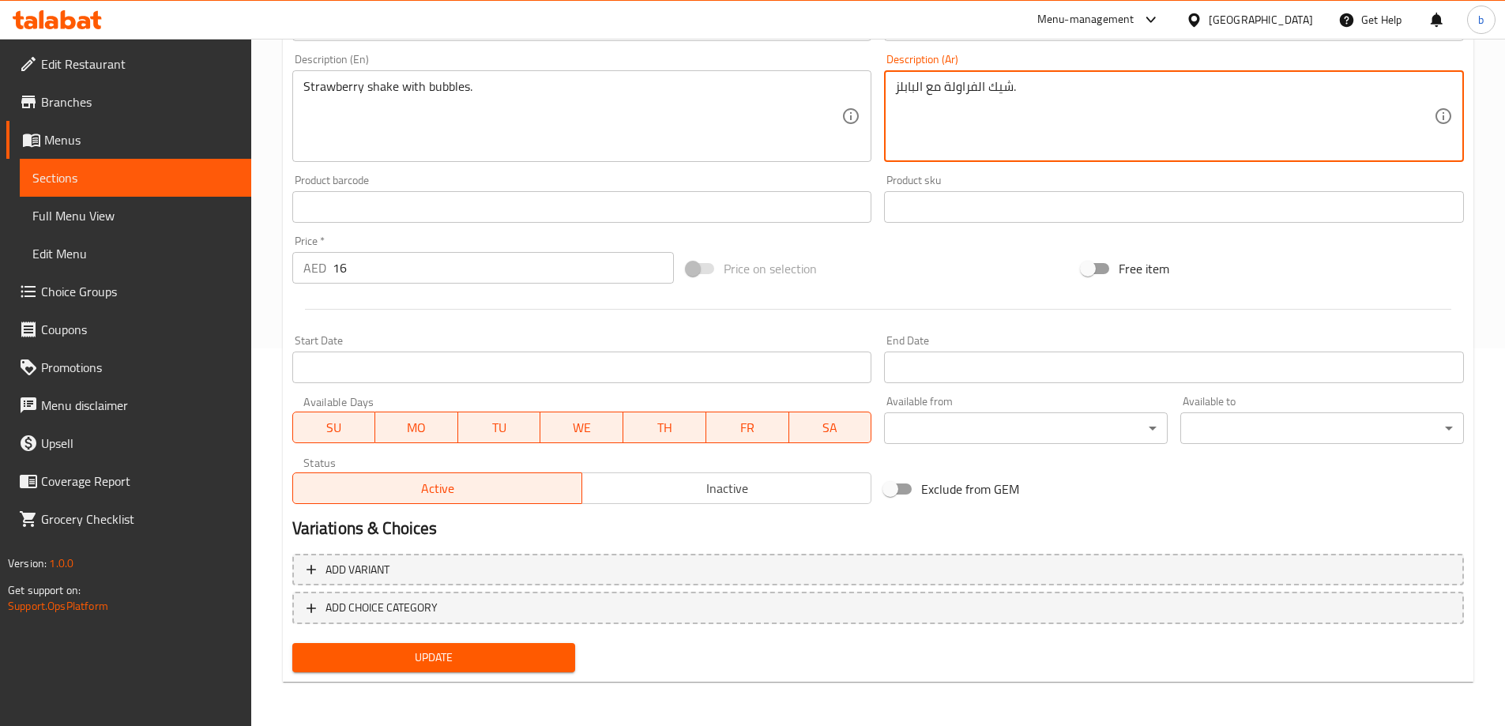
type textarea "شيك الفراولة مع البابلز."
click at [486, 681] on div "Update Strawberry Bubble Add item image Image Size: 1200 x 800 px / Image forma…" at bounding box center [878, 229] width 1190 height 907
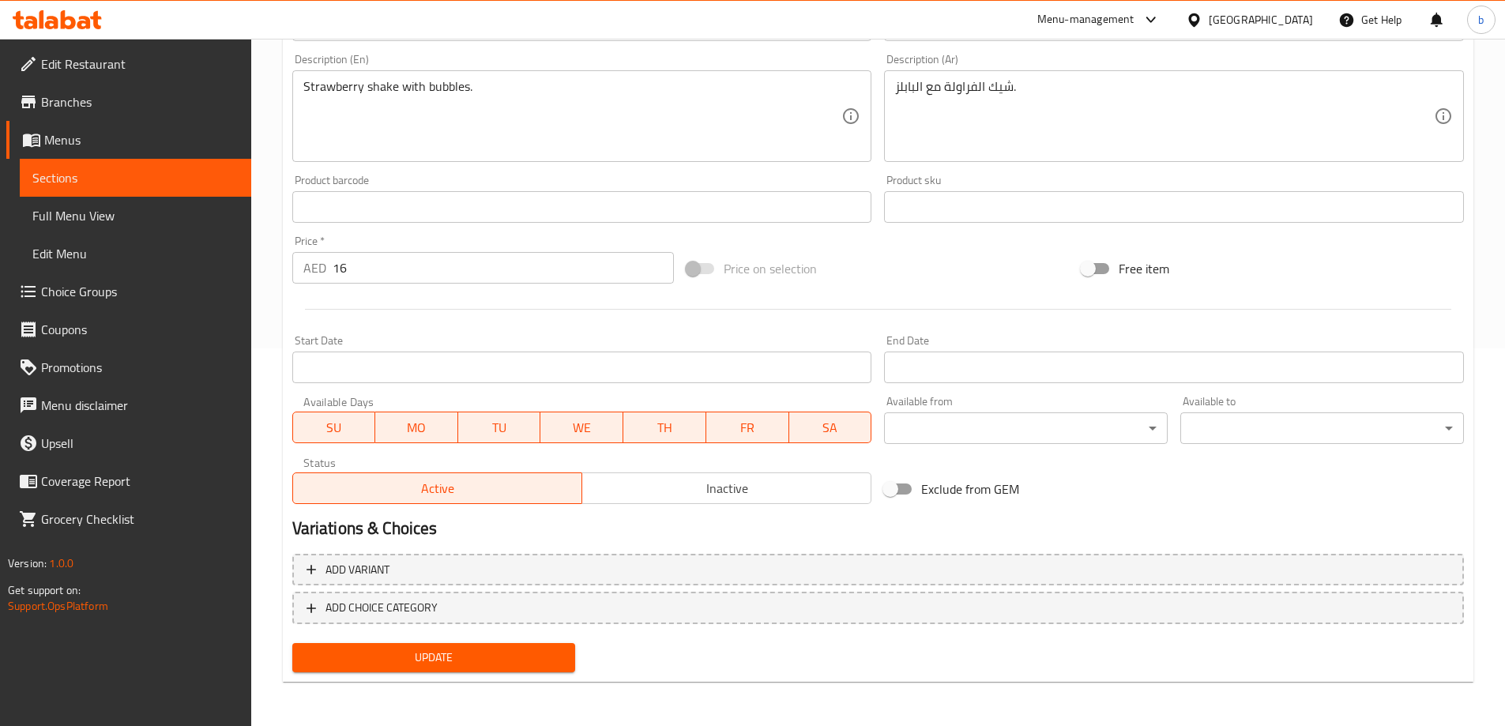
click at [483, 679] on div "Update Strawberry Bubble Add item image Image Size: 1200 x 800 px / Image forma…" at bounding box center [878, 229] width 1190 height 907
click at [481, 658] on span "Update" at bounding box center [434, 658] width 258 height 20
click at [107, 215] on span "Full Menu View" at bounding box center [135, 215] width 206 height 19
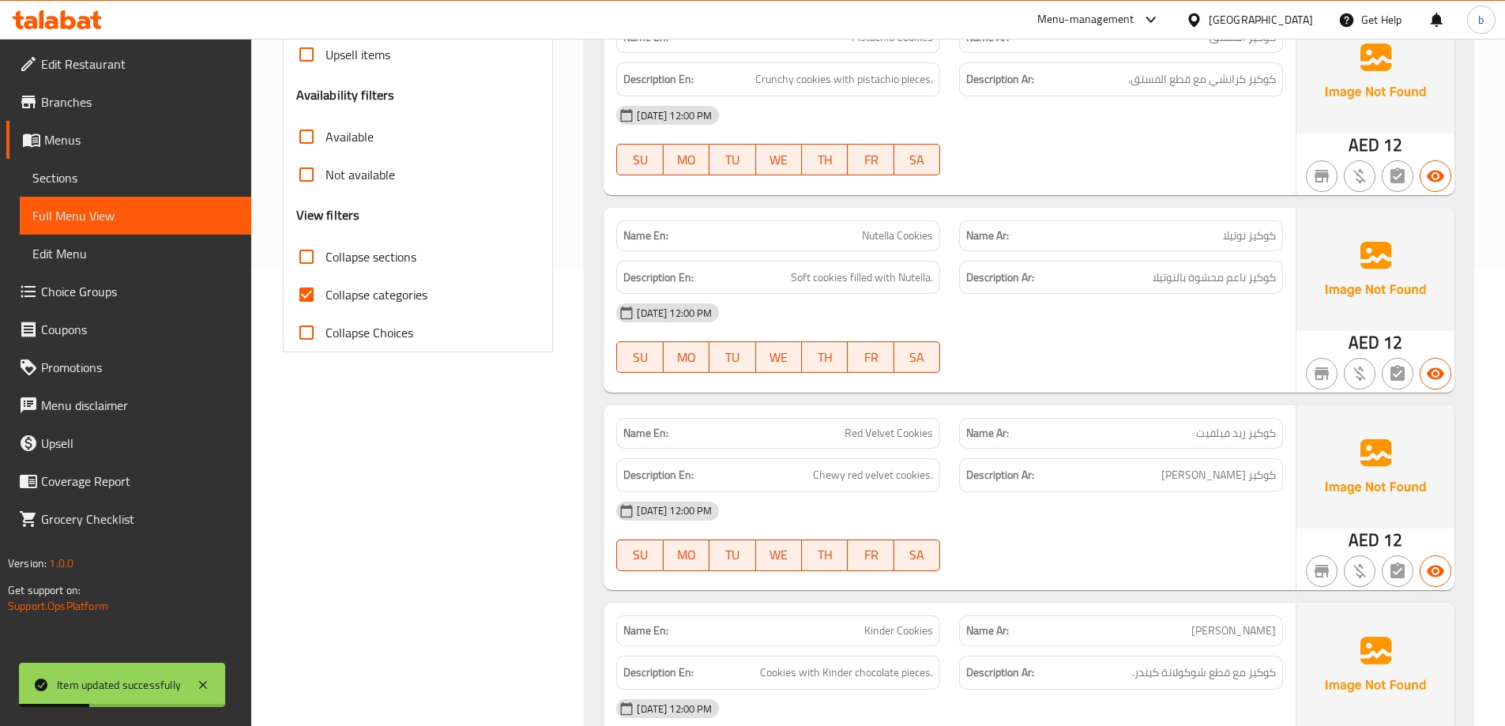
scroll to position [62, 0]
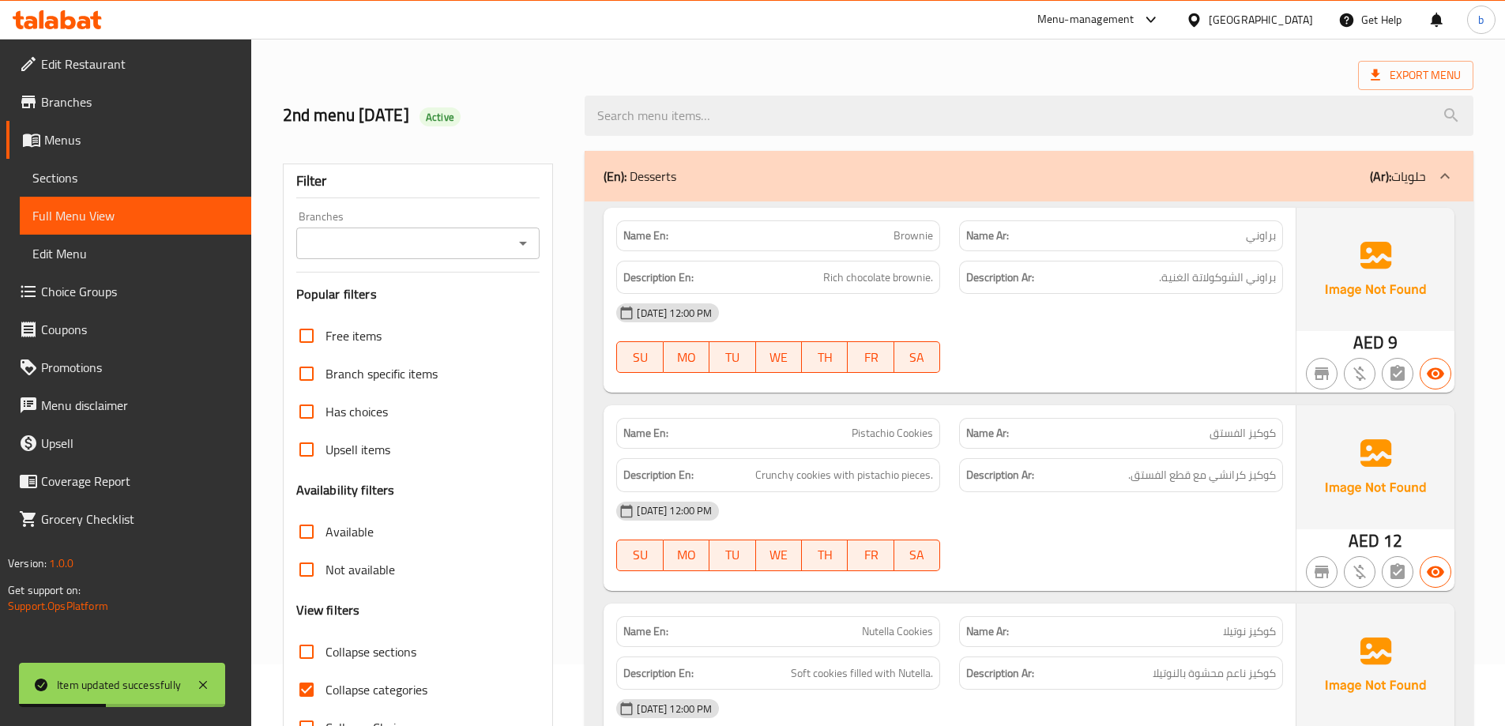
click at [661, 163] on div "(En): Desserts (Ar): حلويات" at bounding box center [1029, 176] width 889 height 51
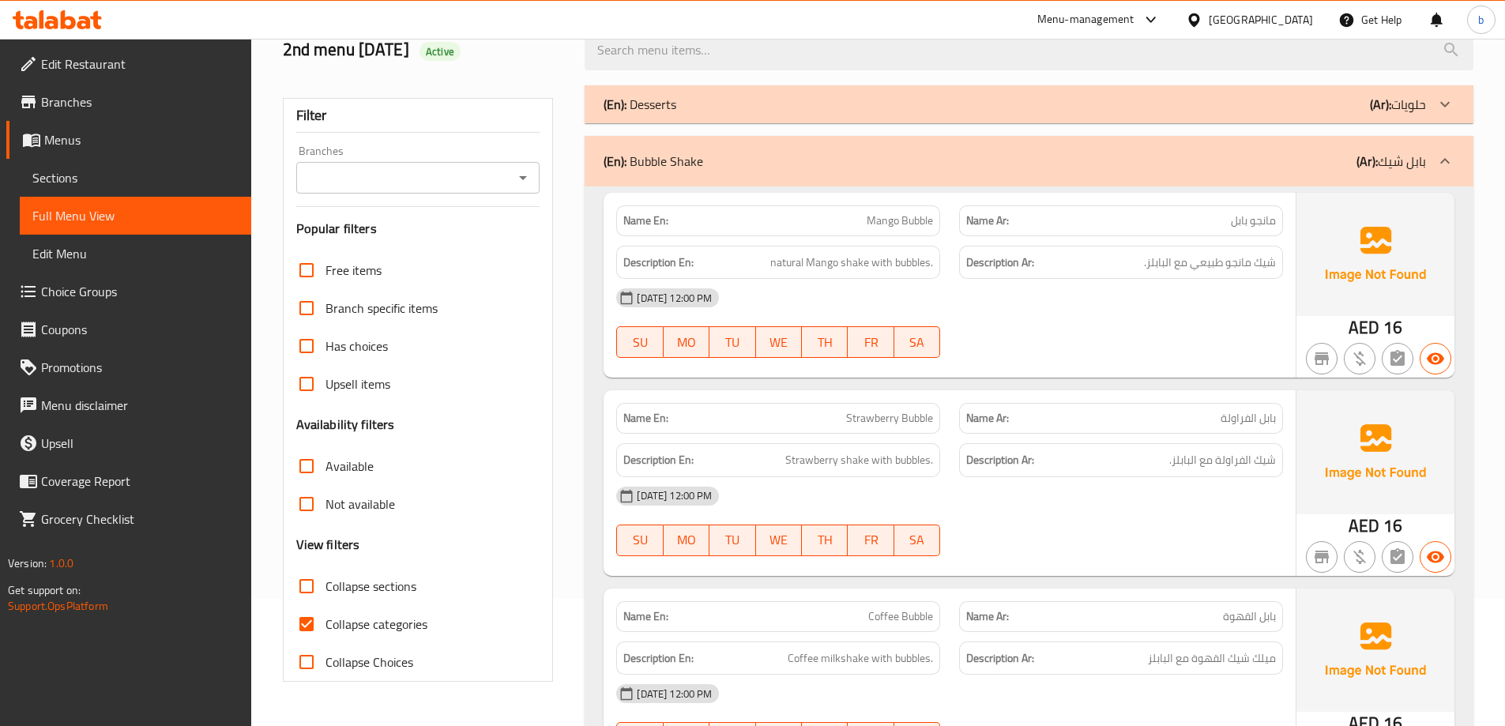
scroll to position [0, 0]
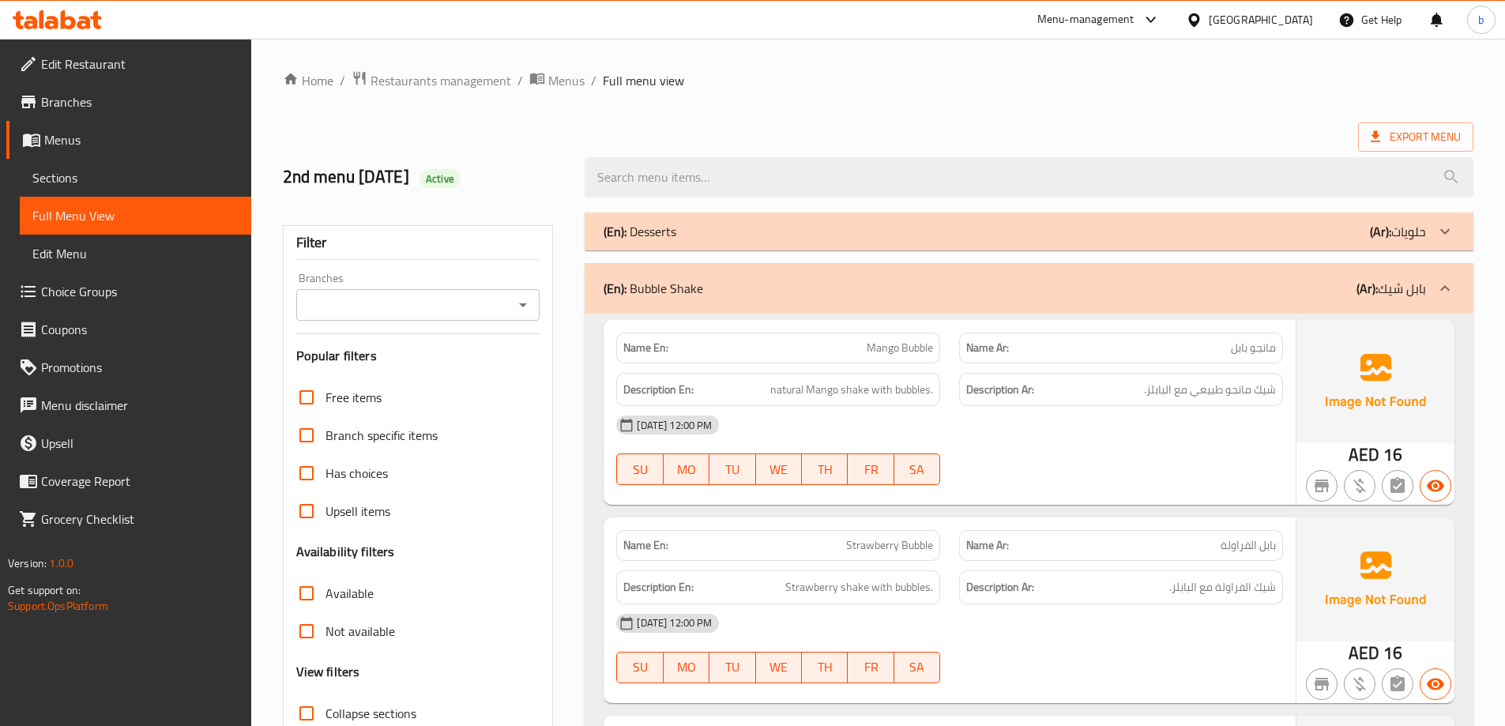
click at [1358, 231] on div "(En): Desserts (Ar): حلويات" at bounding box center [1014, 231] width 822 height 19
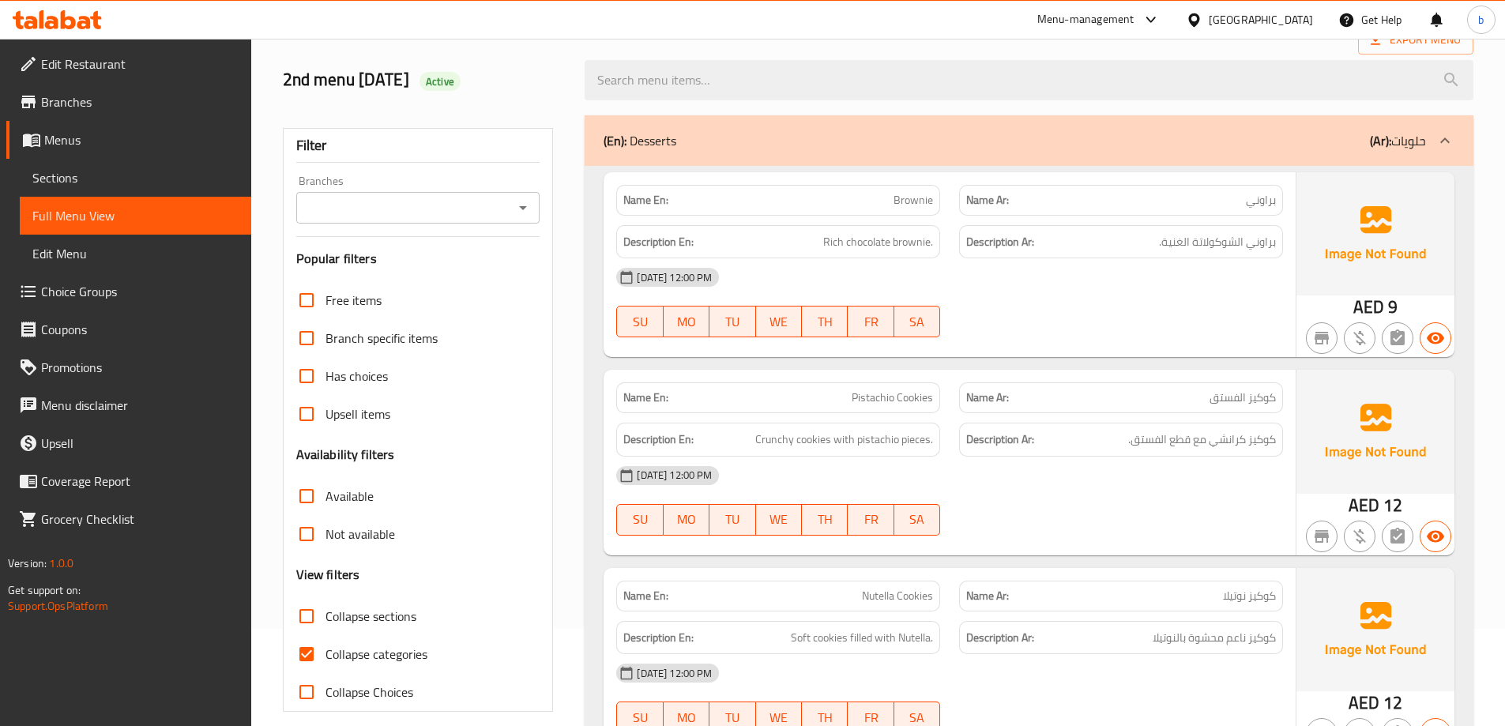
scroll to position [237, 0]
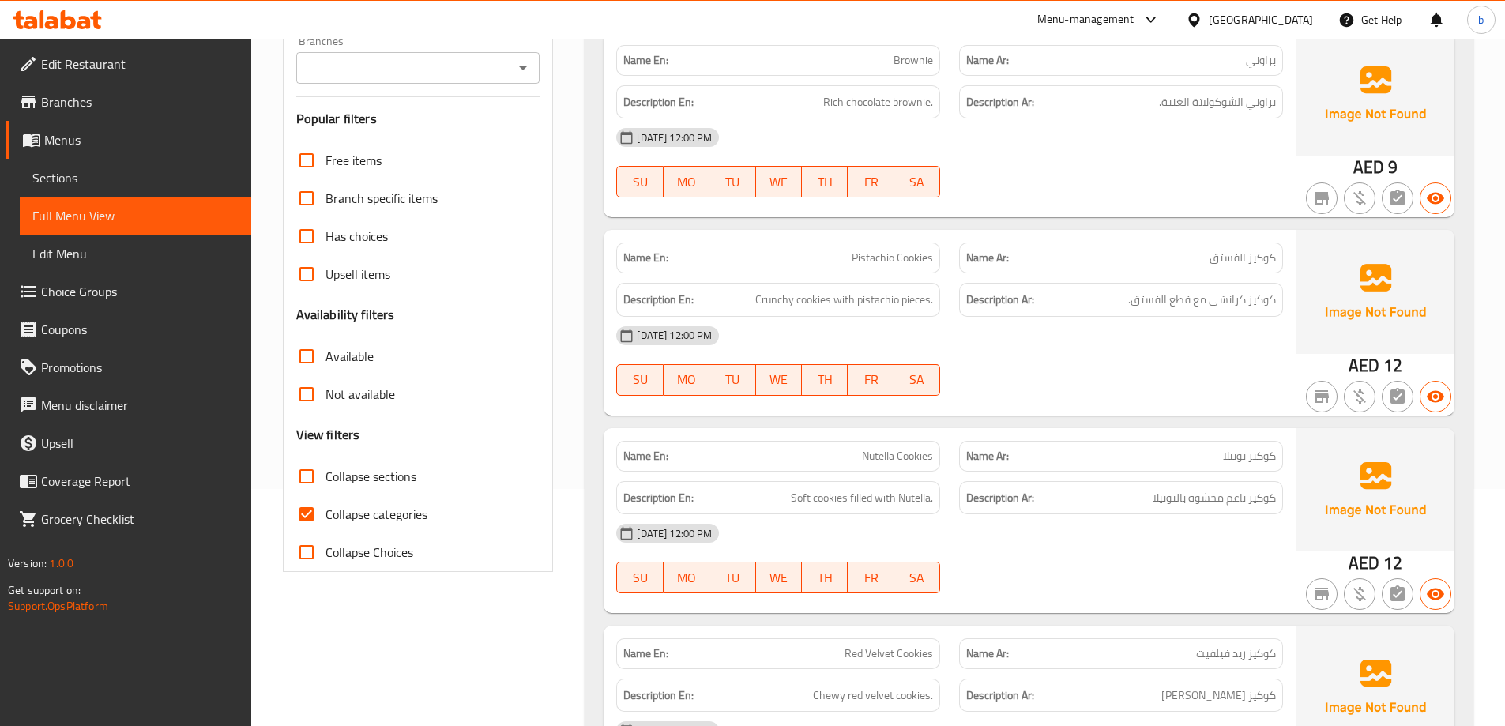
click at [369, 522] on span "Collapse categories" at bounding box center [376, 514] width 102 height 19
click at [325, 522] on input "Collapse categories" at bounding box center [307, 514] width 38 height 38
checkbox input "false"
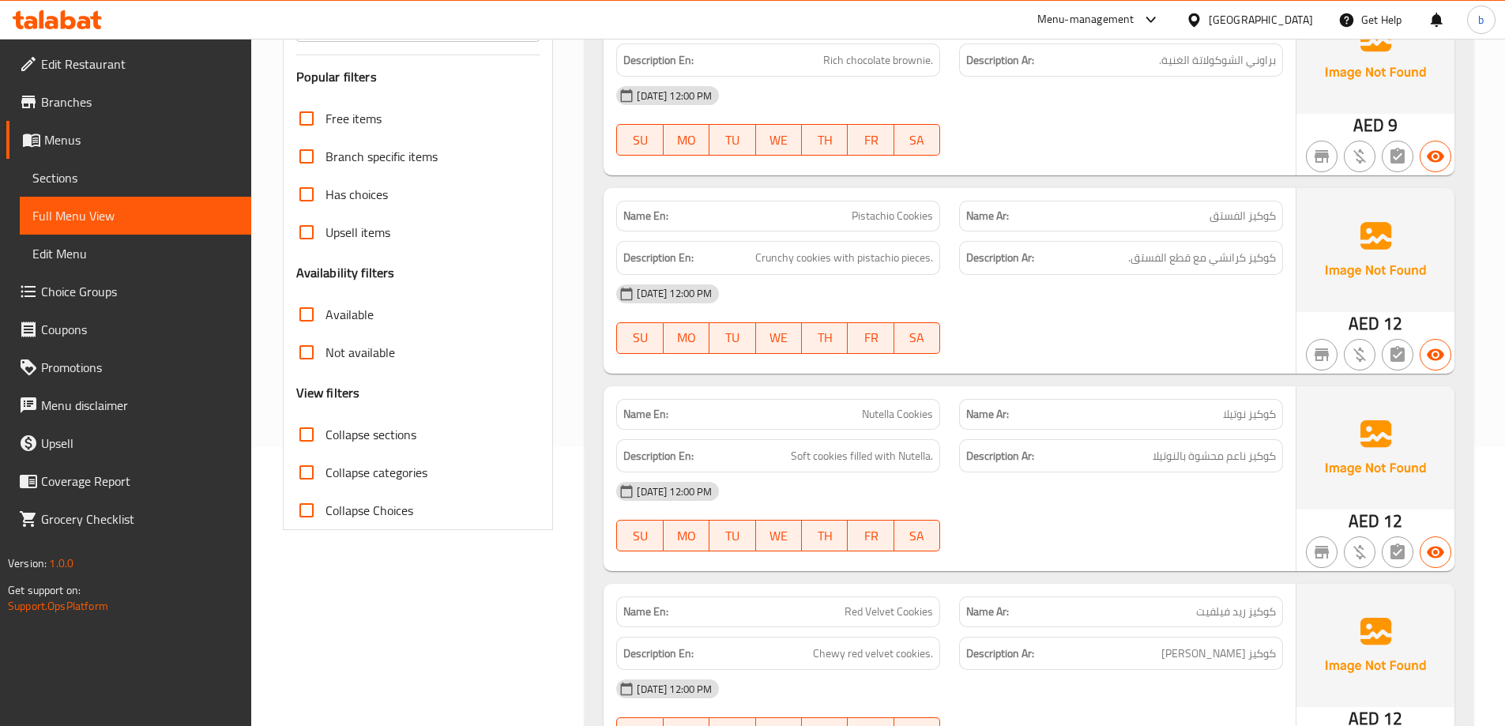
scroll to position [0, 0]
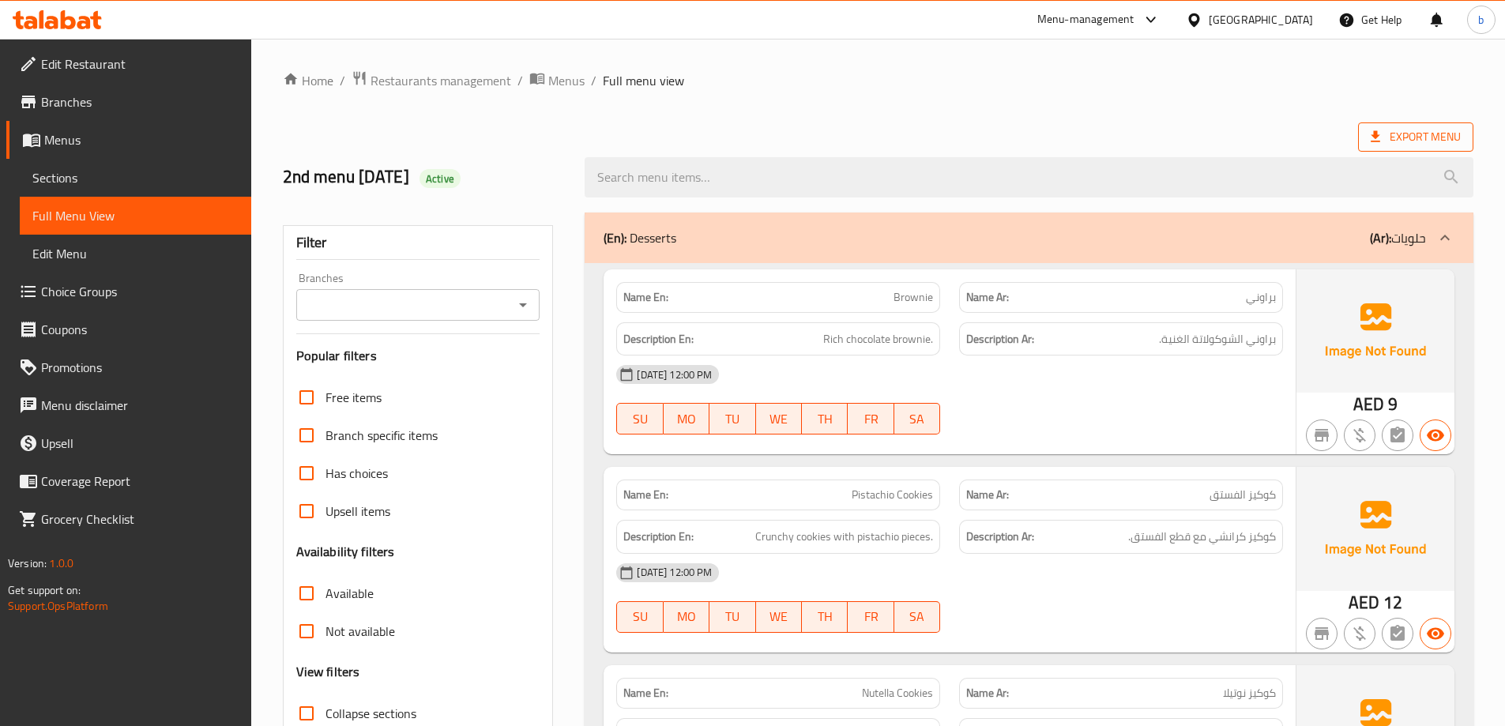
click at [1374, 138] on icon at bounding box center [1375, 137] width 16 height 16
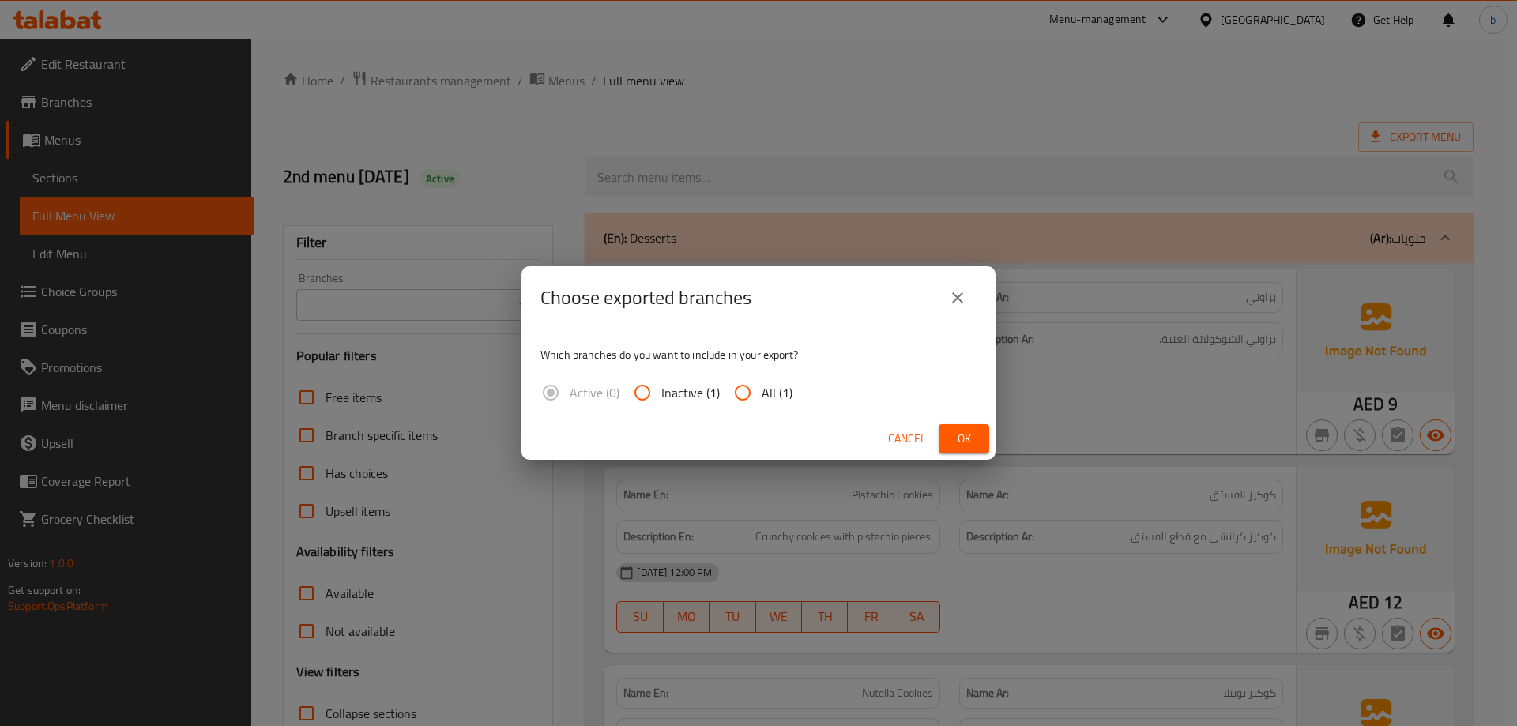
click at [734, 384] on input "All (1)" at bounding box center [743, 393] width 38 height 38
radio input "true"
click at [982, 439] on button "Ok" at bounding box center [963, 438] width 51 height 29
